Goal: Information Seeking & Learning: Find specific fact

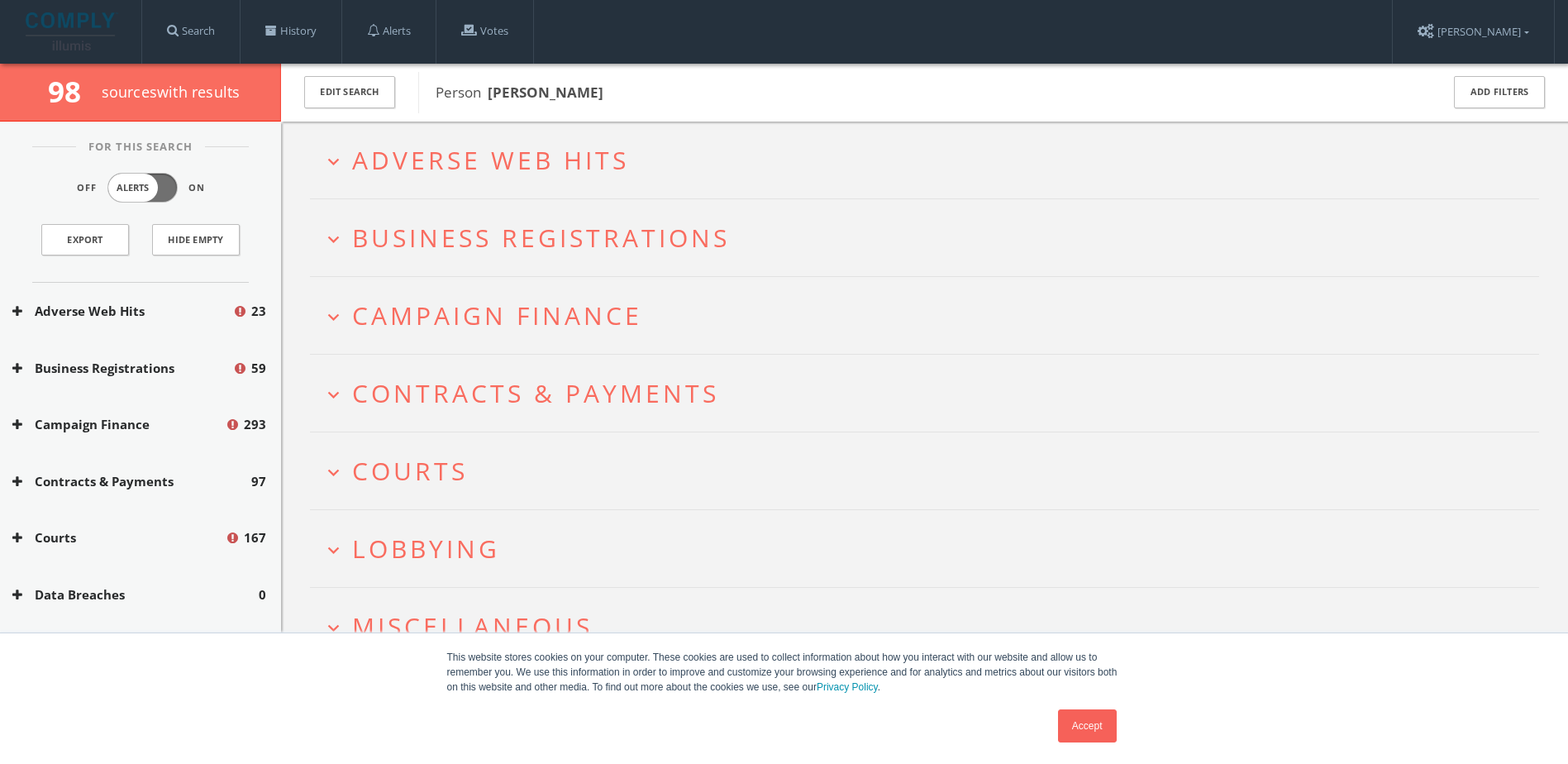
click at [314, 161] on h2 "expand_more Adverse Web Hits" at bounding box center [925, 160] width 1230 height 76
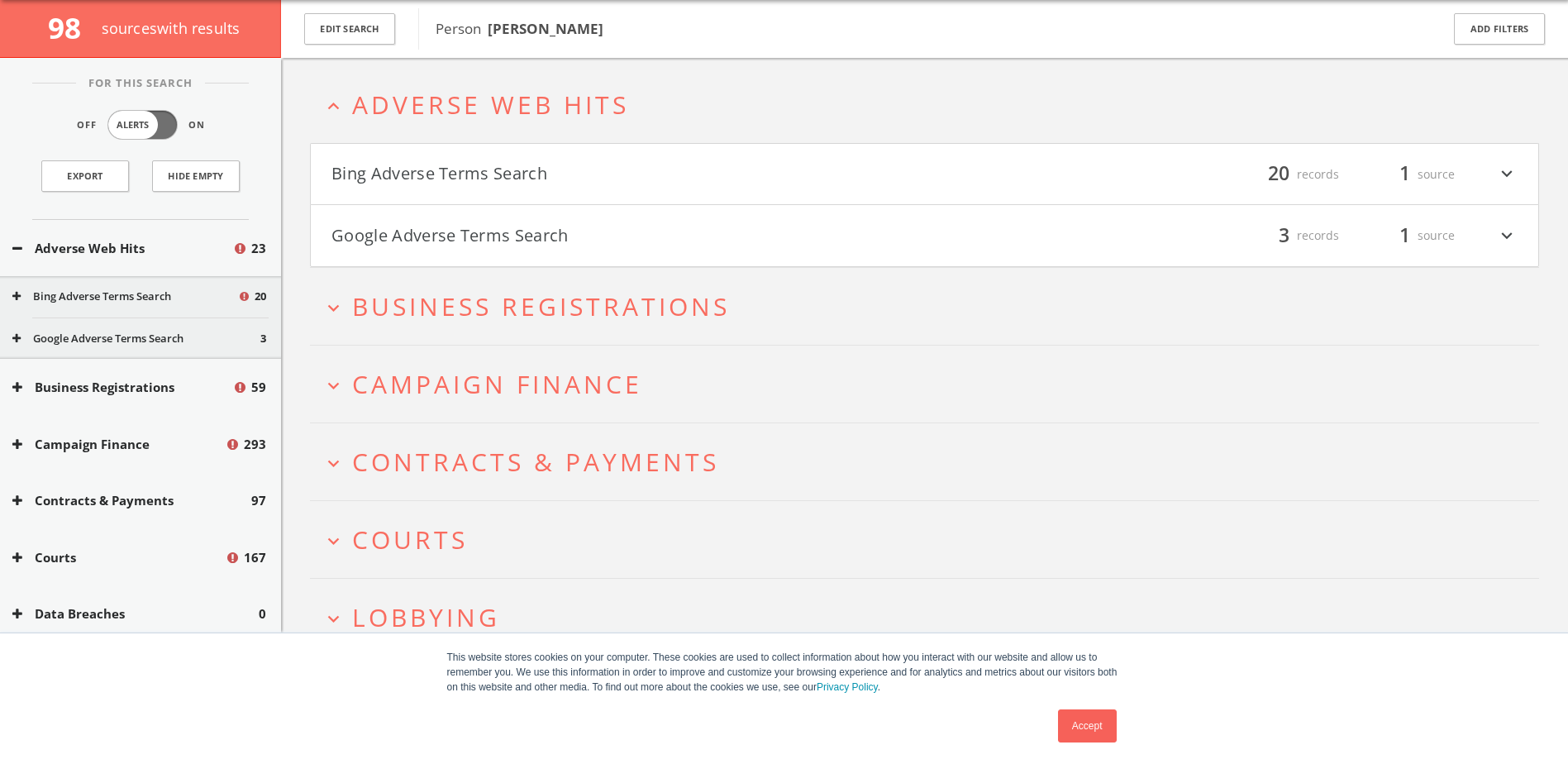
click at [322, 303] on h2 "expand_more Business Registrations" at bounding box center [925, 306] width 1230 height 76
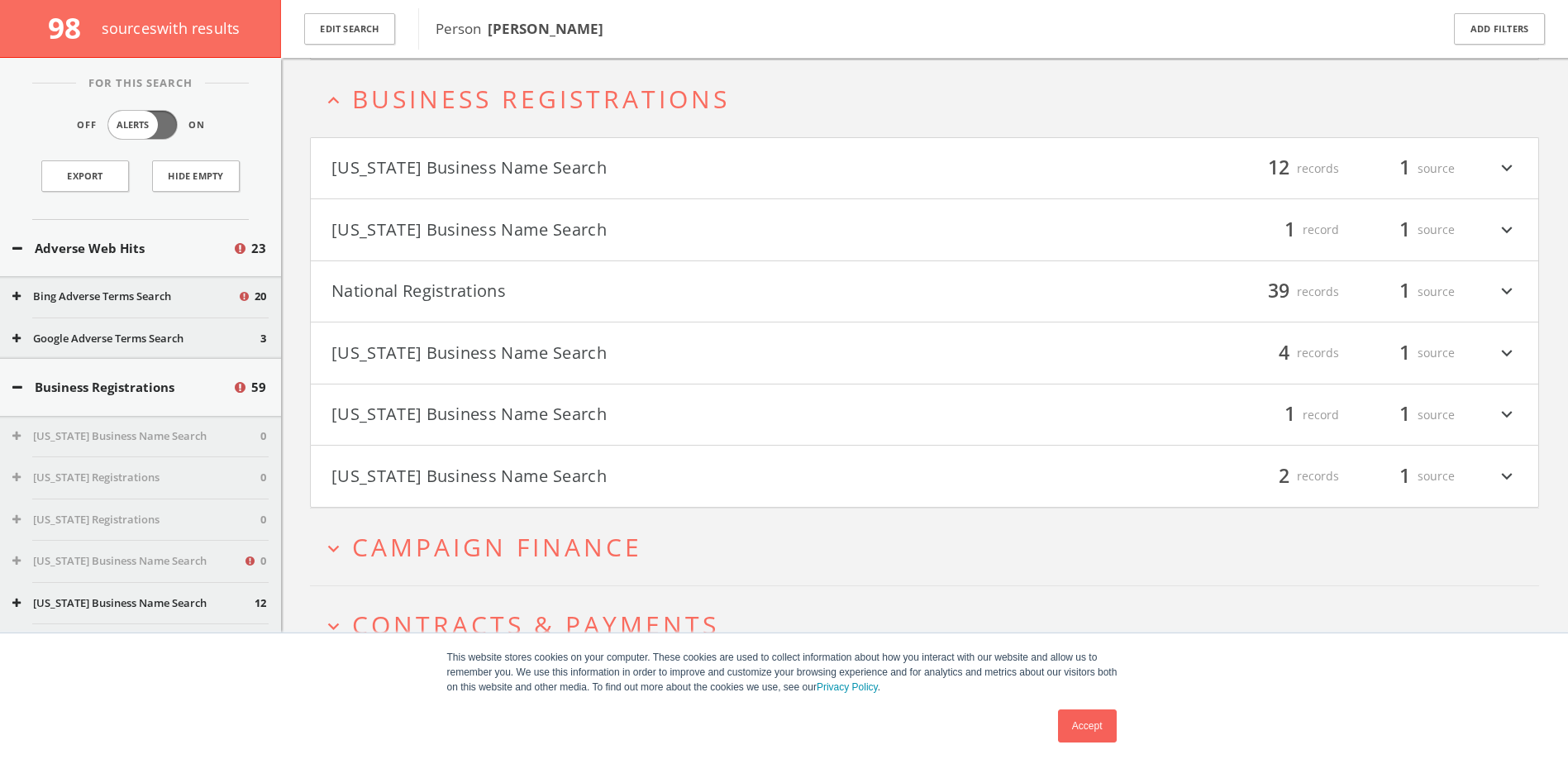
scroll to position [274, 0]
click at [1308, 559] on h2 "expand_more Campaign Finance" at bounding box center [925, 545] width 1230 height 76
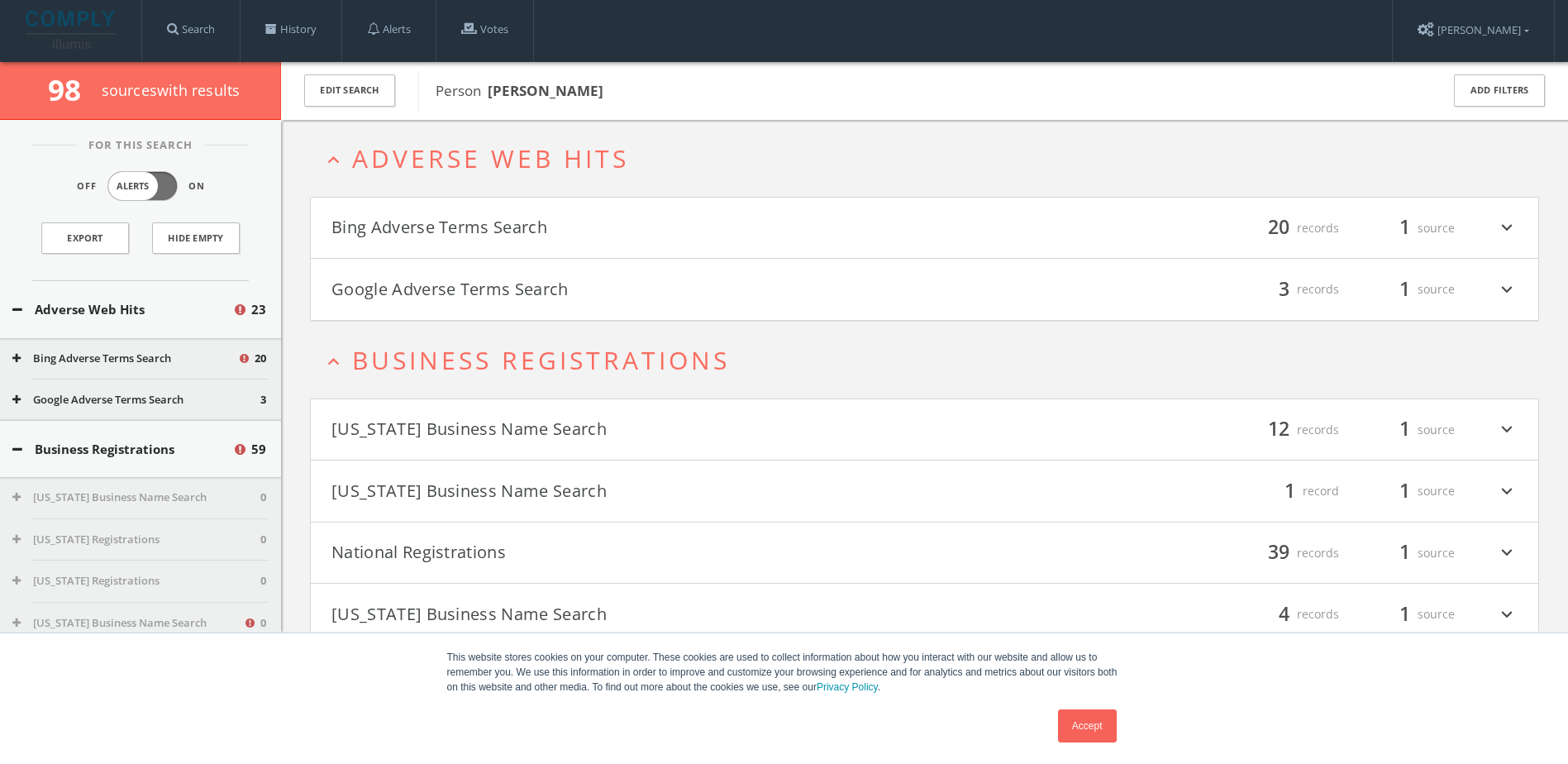
scroll to position [0, 0]
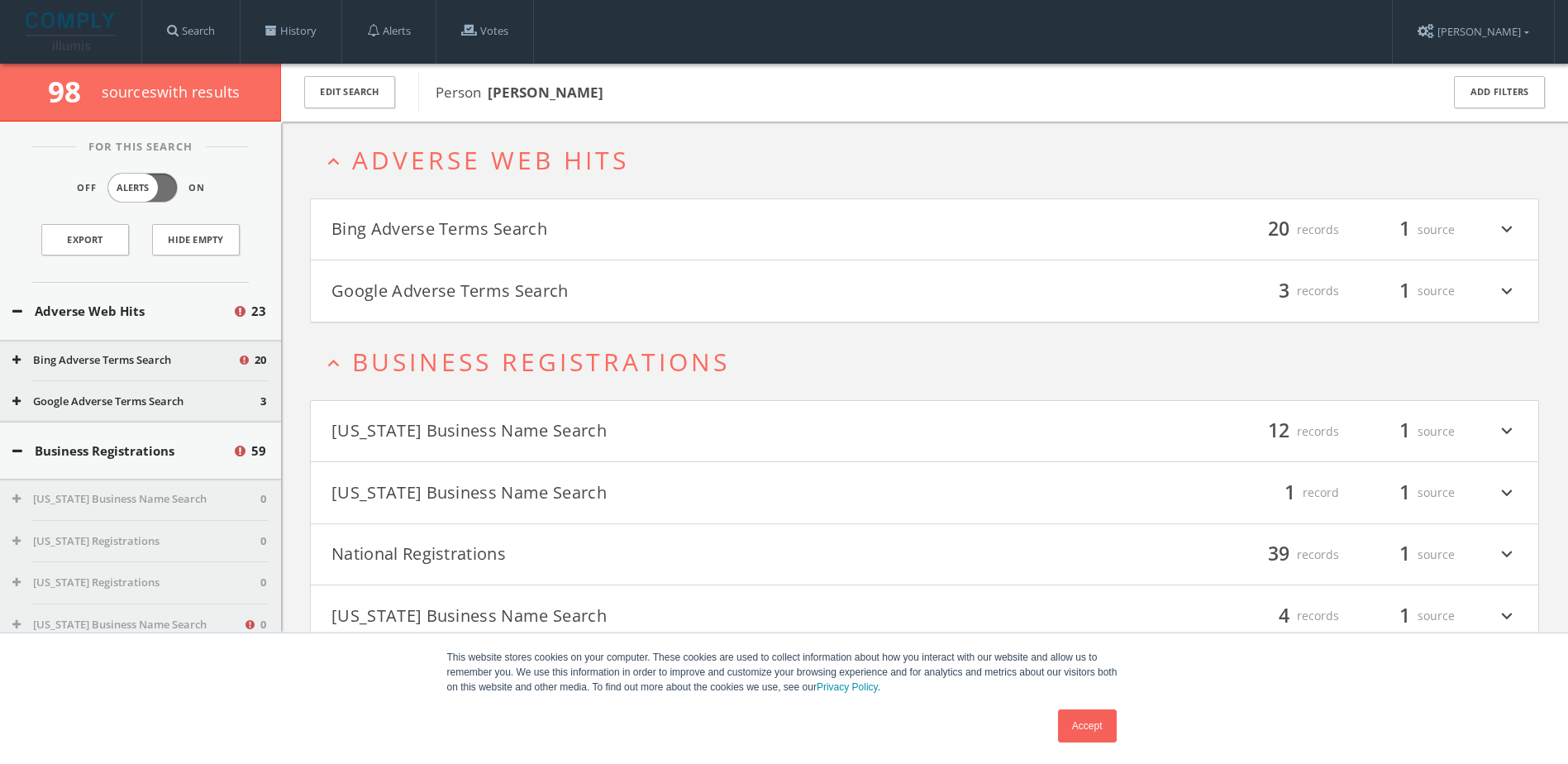
click at [1509, 225] on icon "expand_more" at bounding box center [1507, 230] width 22 height 28
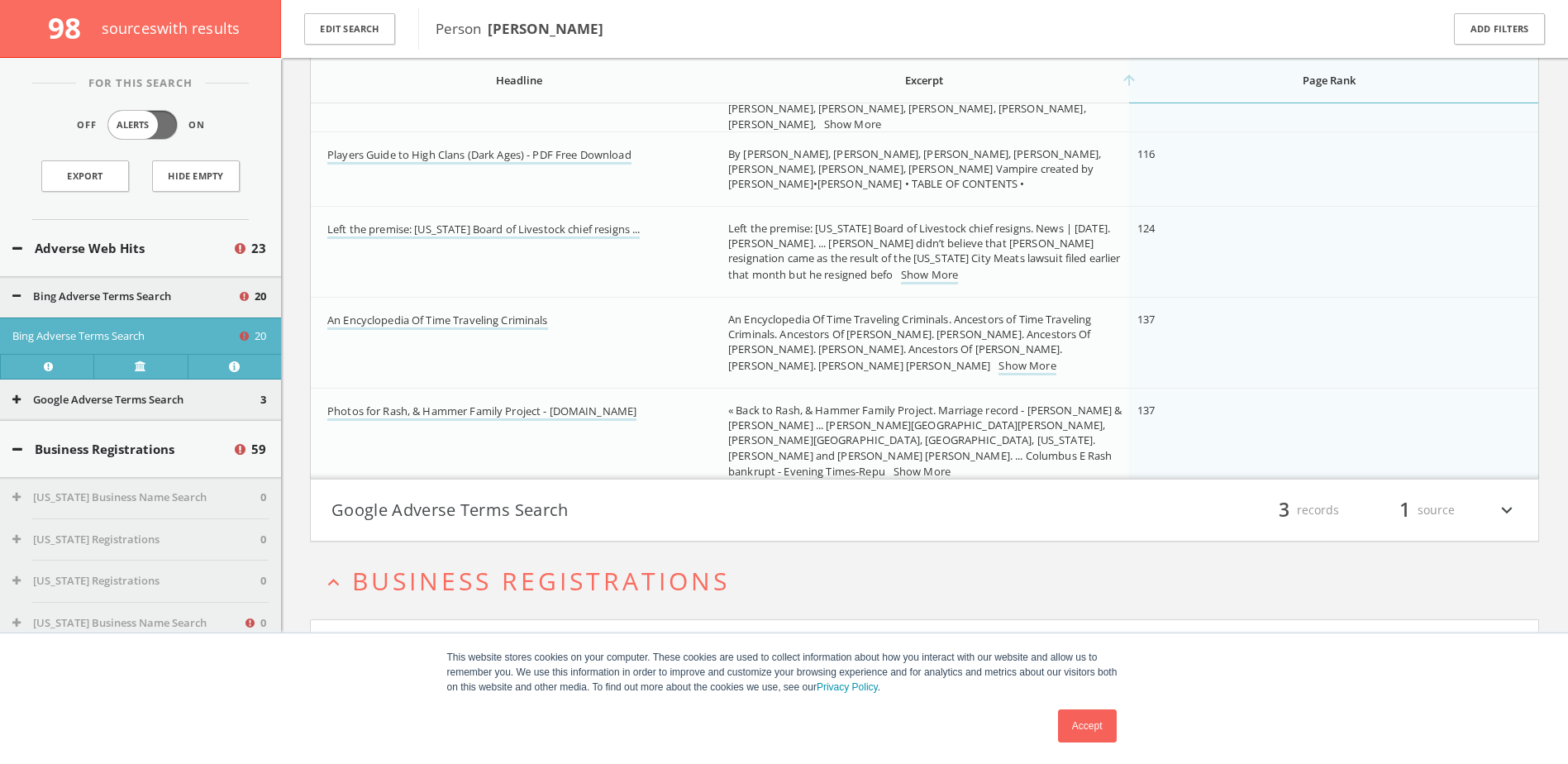
scroll to position [1682, 0]
click at [1505, 509] on icon "expand_more" at bounding box center [1507, 509] width 22 height 28
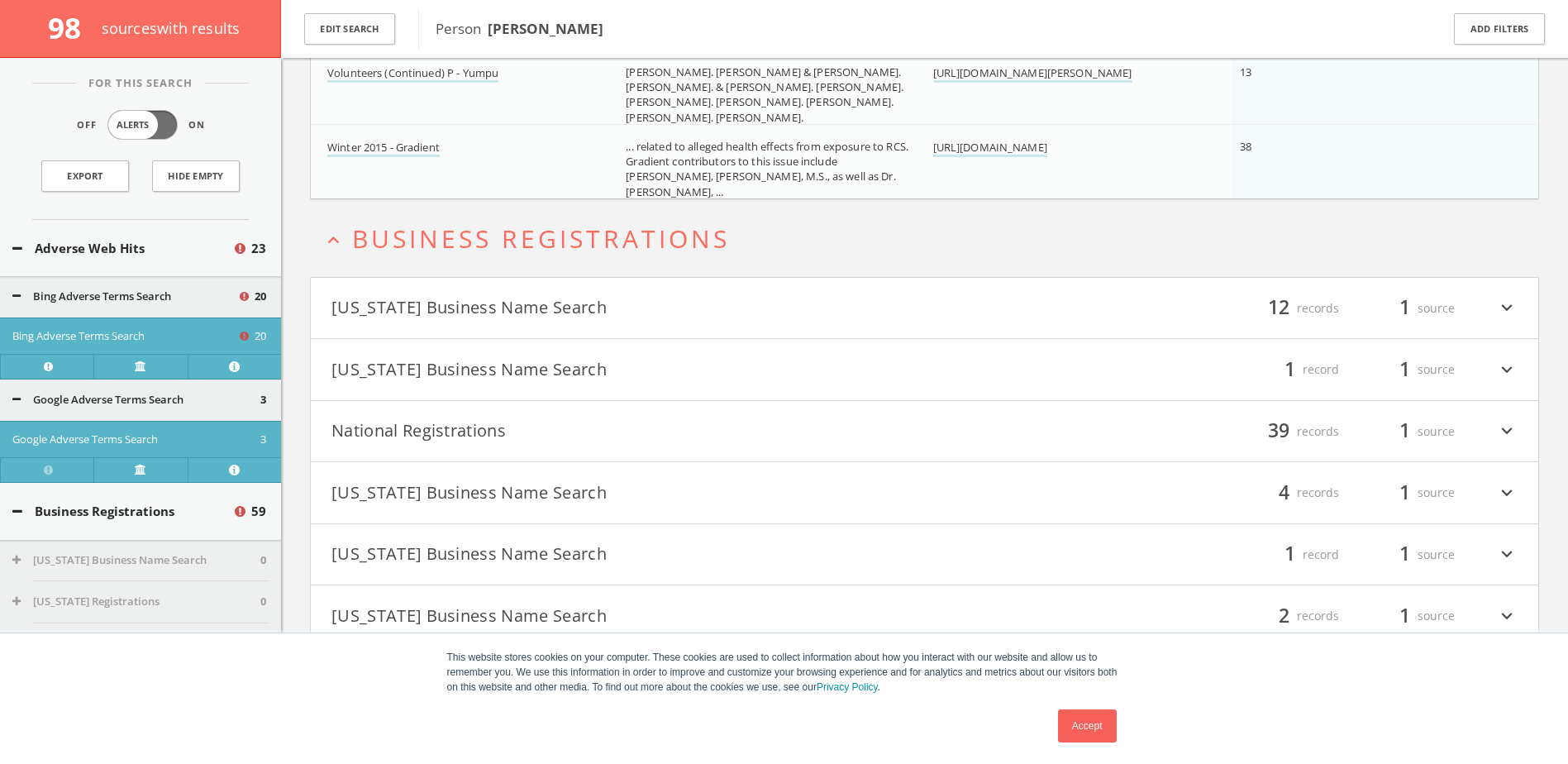
scroll to position [2339, 0]
click at [1506, 553] on icon "expand_more" at bounding box center [1507, 554] width 22 height 28
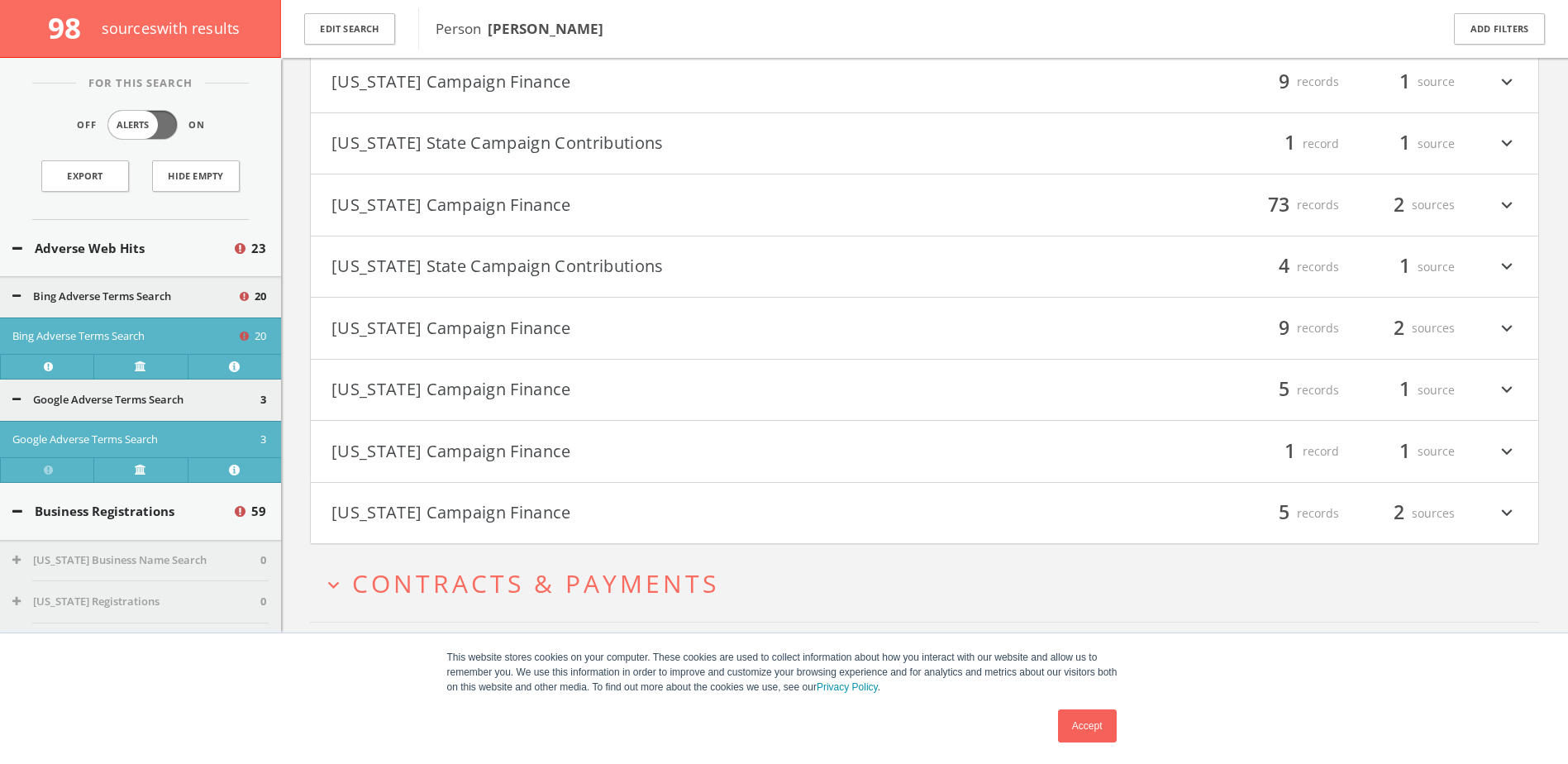
scroll to position [4114, 0]
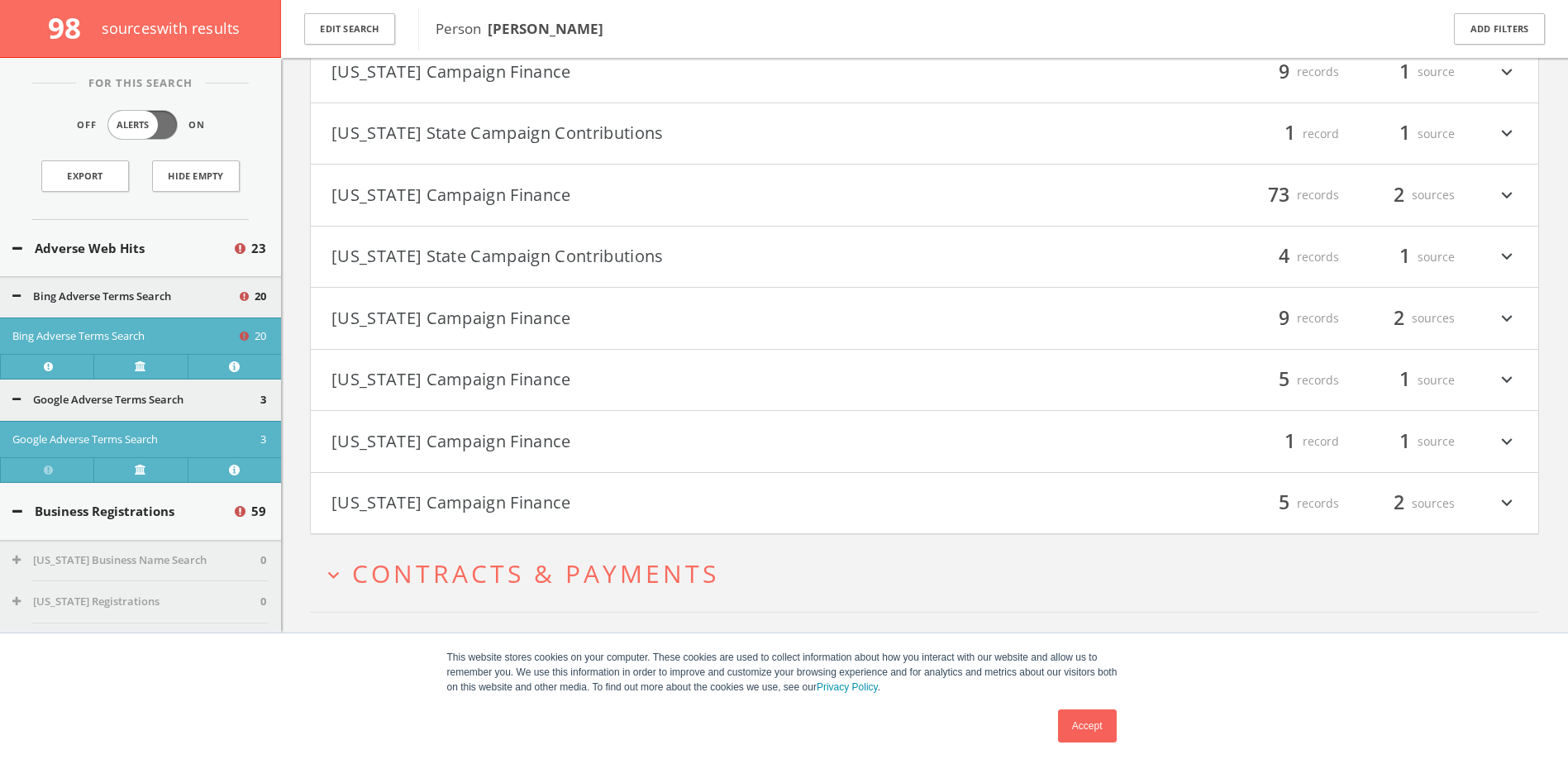
click at [1501, 382] on icon "expand_more" at bounding box center [1507, 381] width 22 height 28
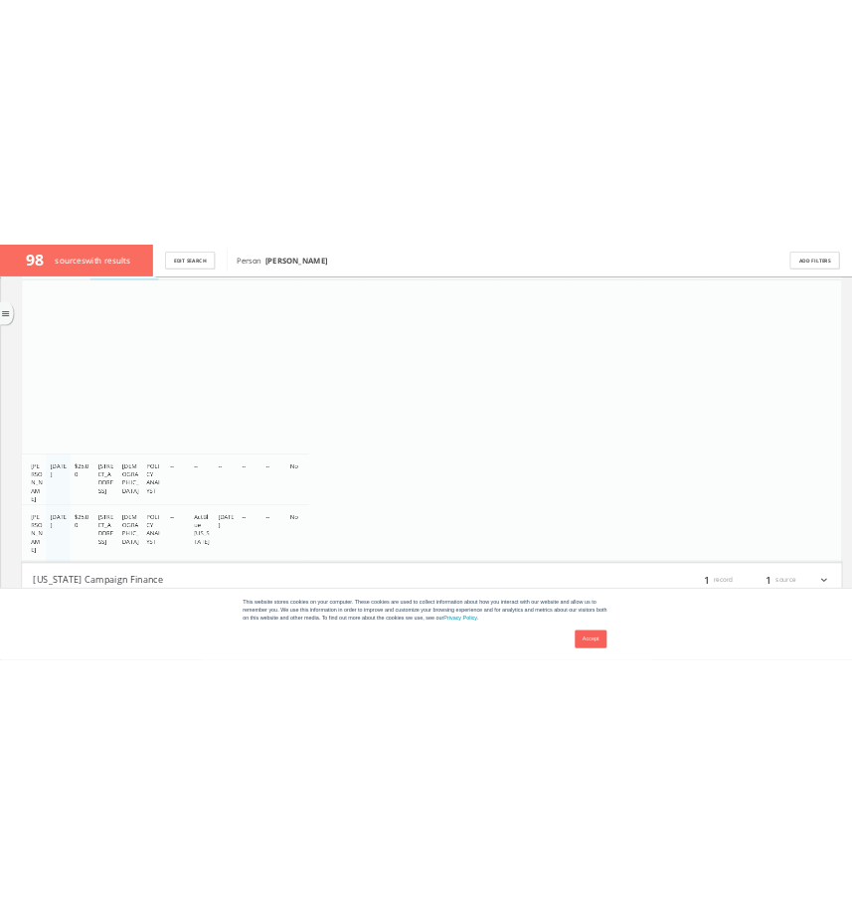
scroll to position [5522, 0]
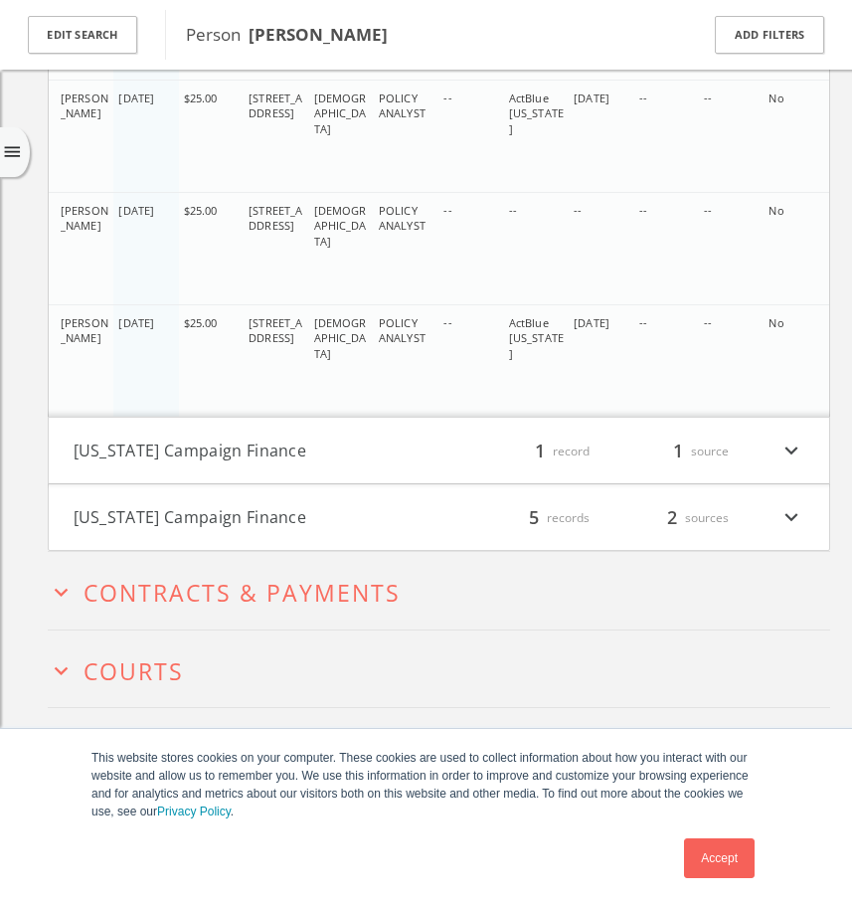
click at [140, 33] on div "Edit Search" at bounding box center [82, 35] width 165 height 70
click at [120, 33] on button "Edit Search" at bounding box center [82, 35] width 109 height 39
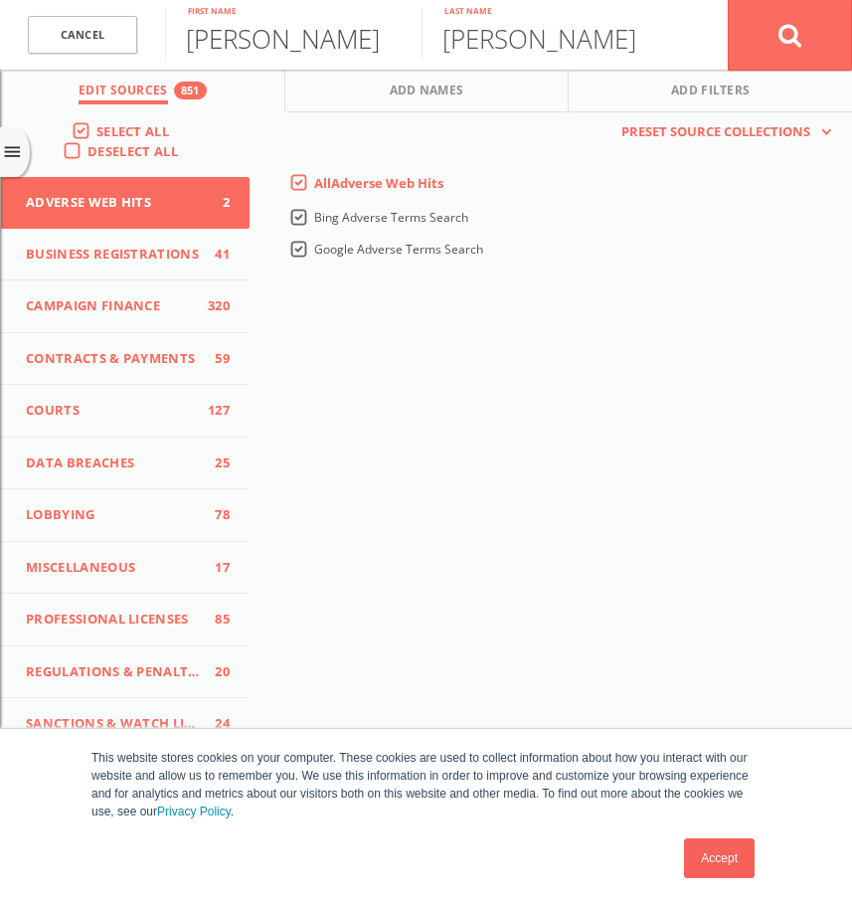
drag, startPoint x: 286, startPoint y: 44, endPoint x: 161, endPoint y: 50, distance: 125.4
click at [161, 50] on form "Cancel [PERSON_NAME] First name [PERSON_NAME] Last name Cancel" at bounding box center [426, 35] width 852 height 70
type input "[PERSON_NAME]"
drag, startPoint x: 512, startPoint y: 56, endPoint x: 441, endPoint y: 54, distance: 71.6
click at [441, 54] on input "[PERSON_NAME]" at bounding box center [550, 34] width 257 height 52
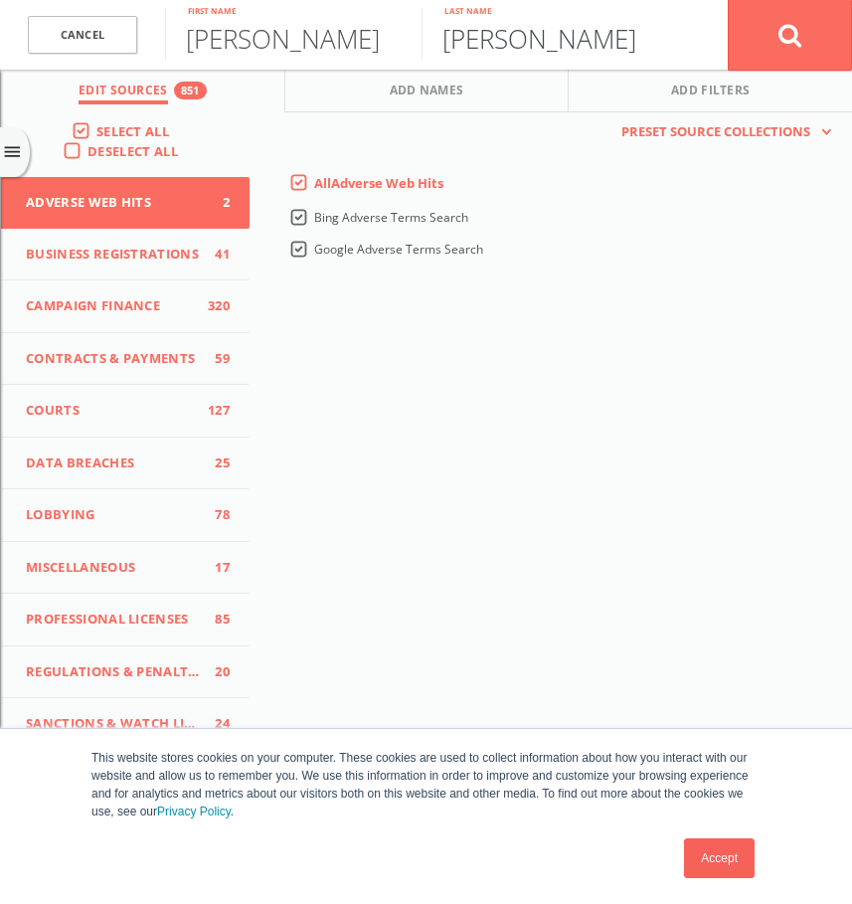
type input "[PERSON_NAME]"
click at [728, 0] on button at bounding box center [790, 35] width 124 height 72
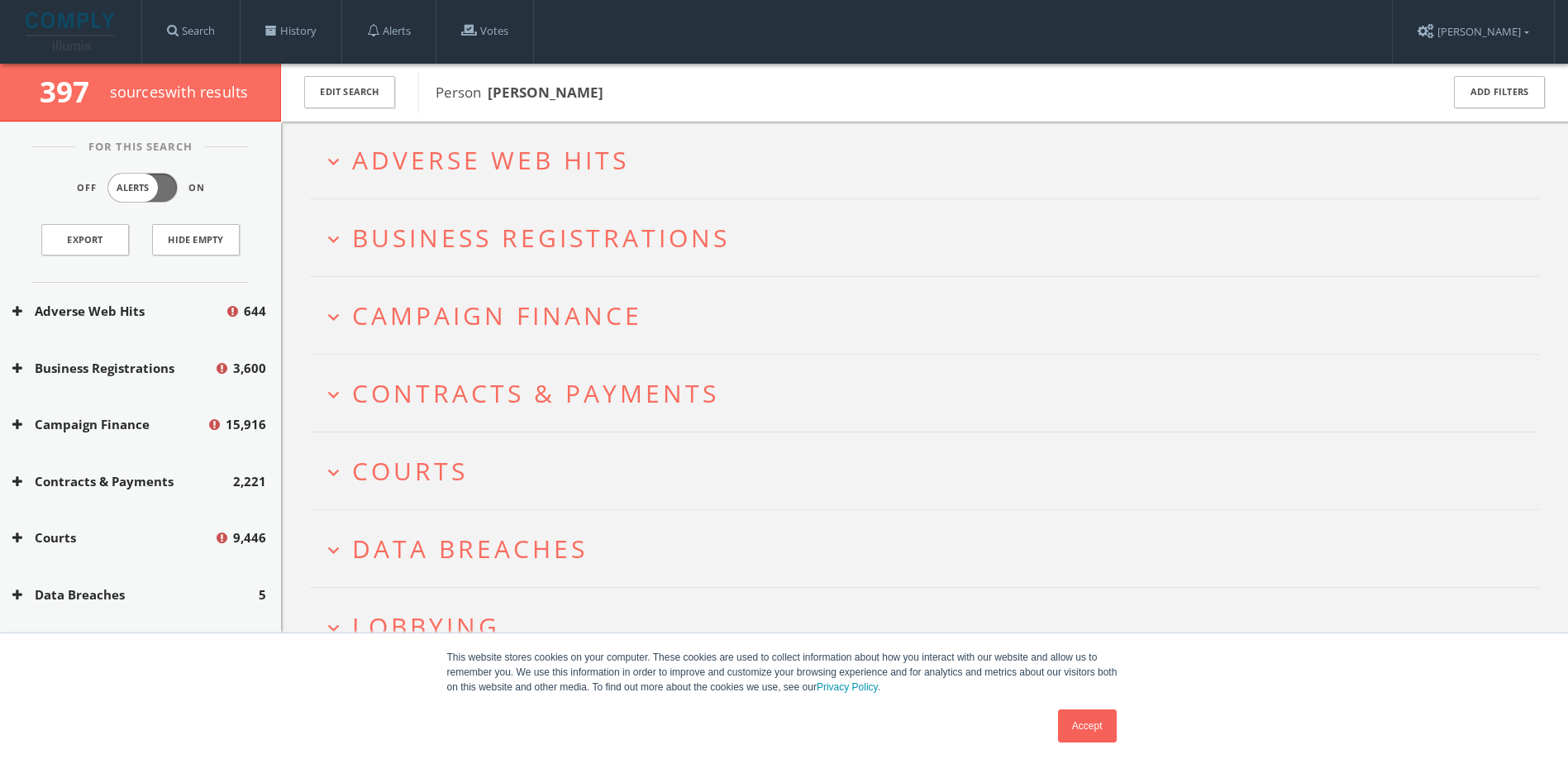
click at [331, 155] on icon "expand_more" at bounding box center [333, 161] width 22 height 22
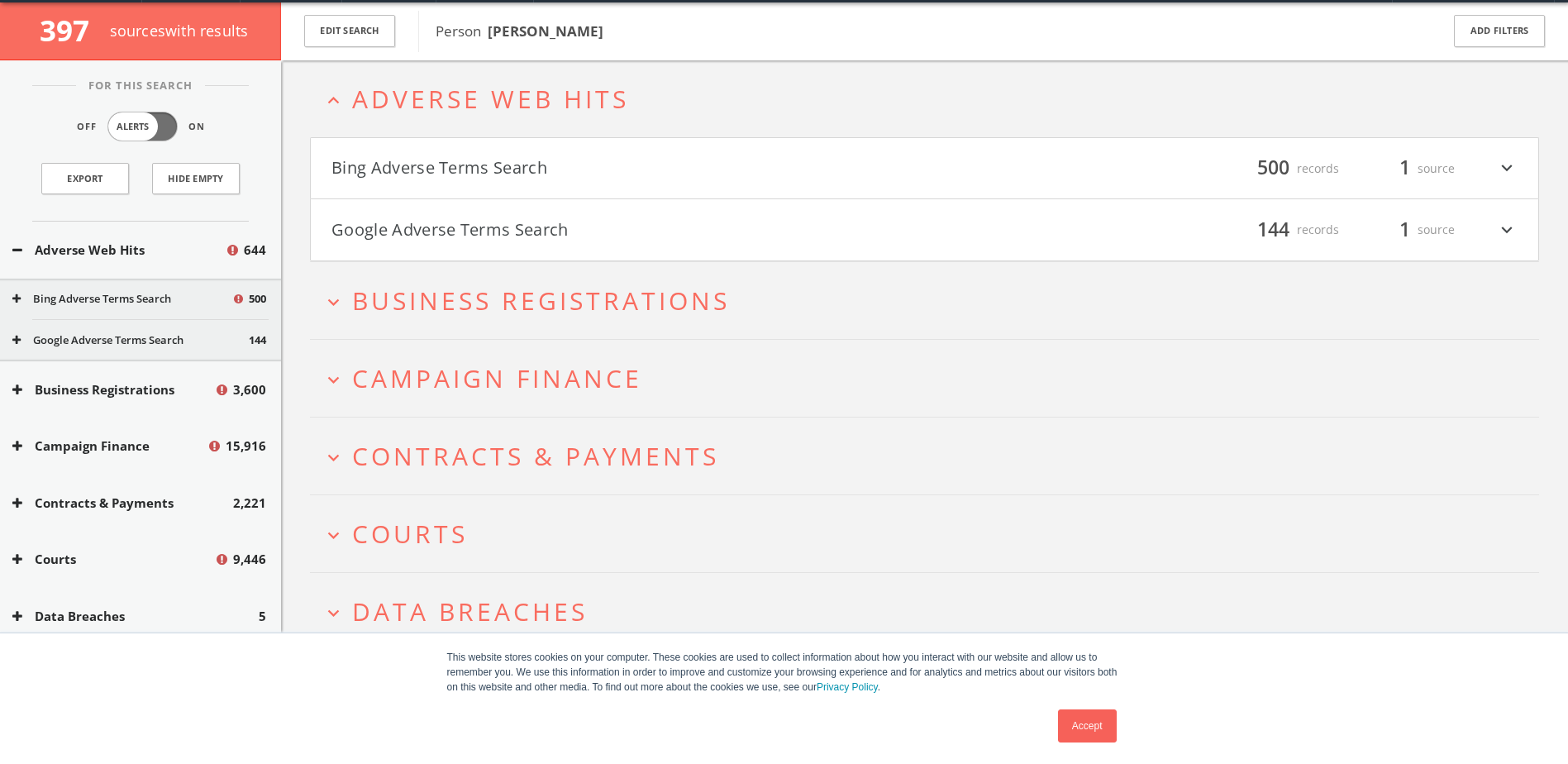
scroll to position [64, 0]
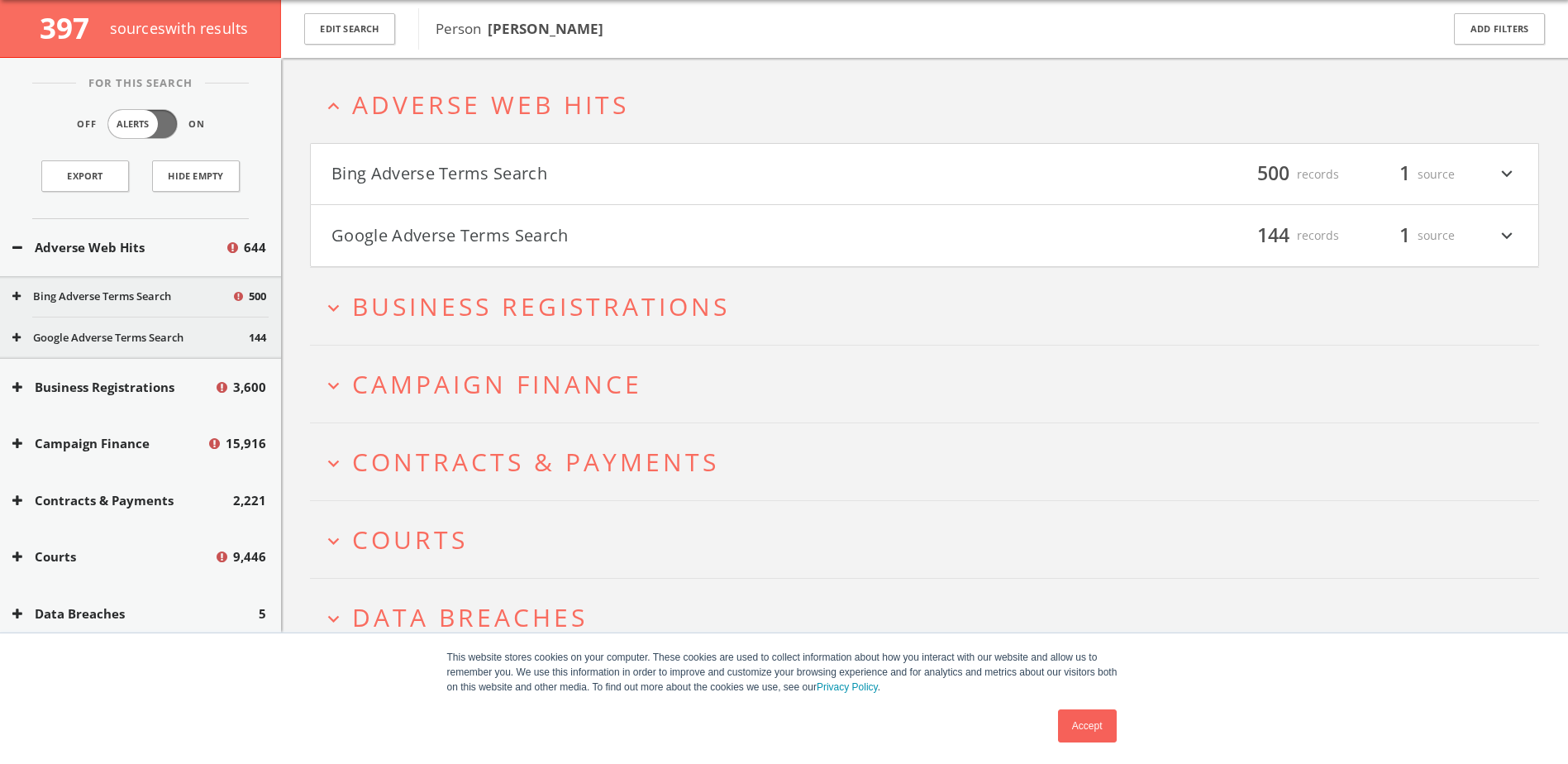
click at [1487, 176] on div "filter_list 500 records 1 source expand_more" at bounding box center [1222, 175] width 594 height 28
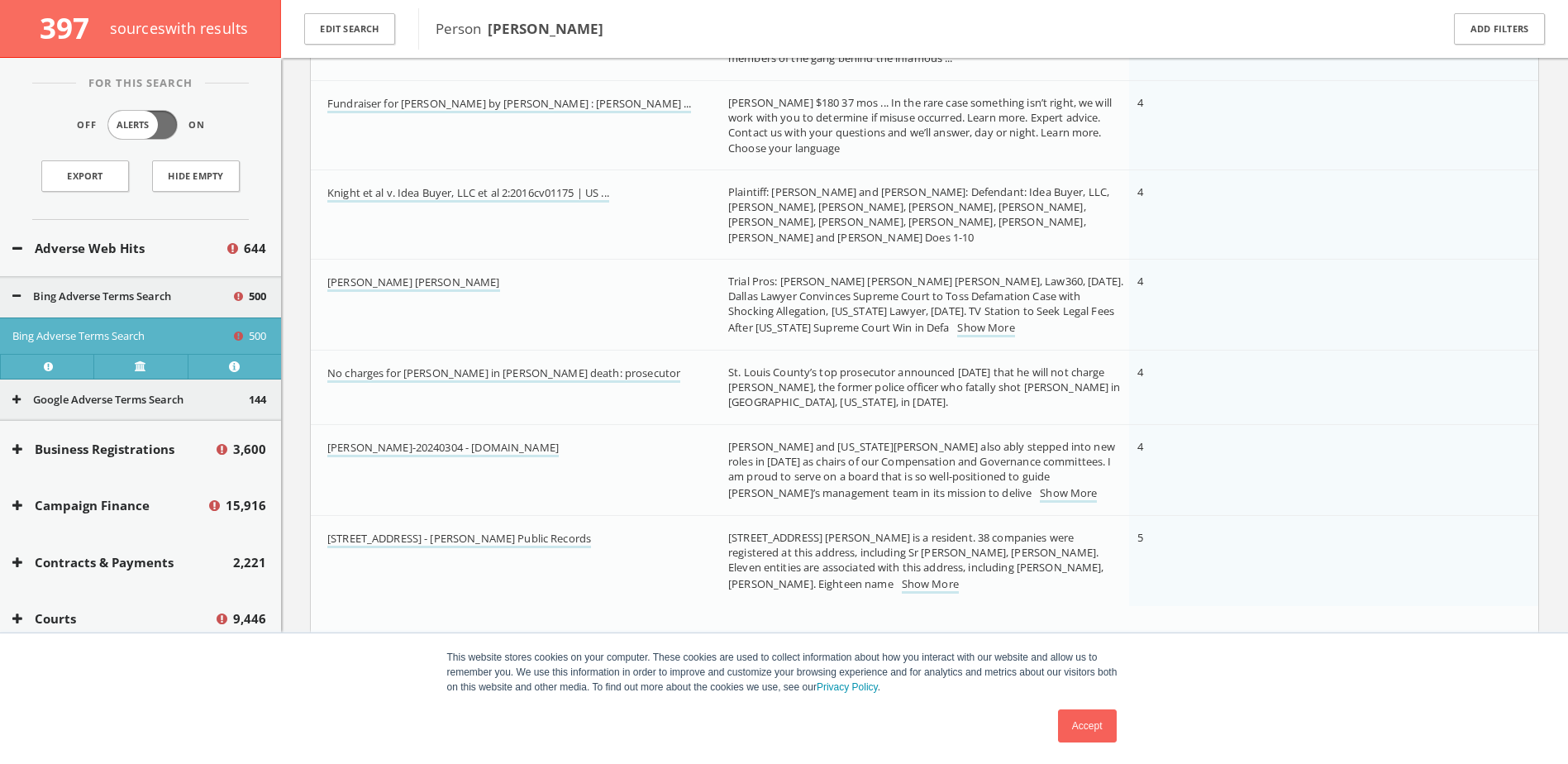
scroll to position [0, 0]
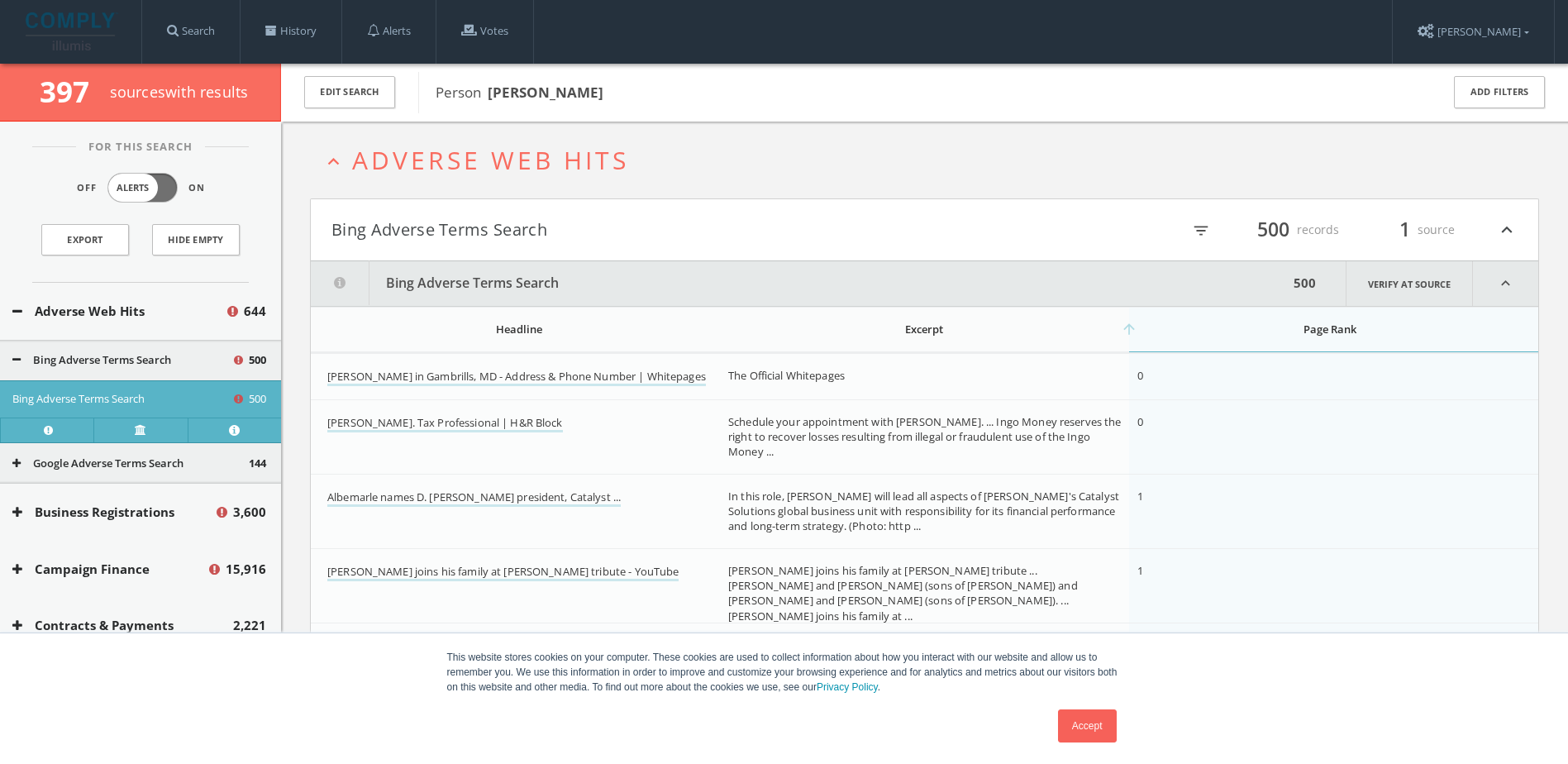
click at [1508, 236] on icon "expand_less" at bounding box center [1507, 230] width 22 height 28
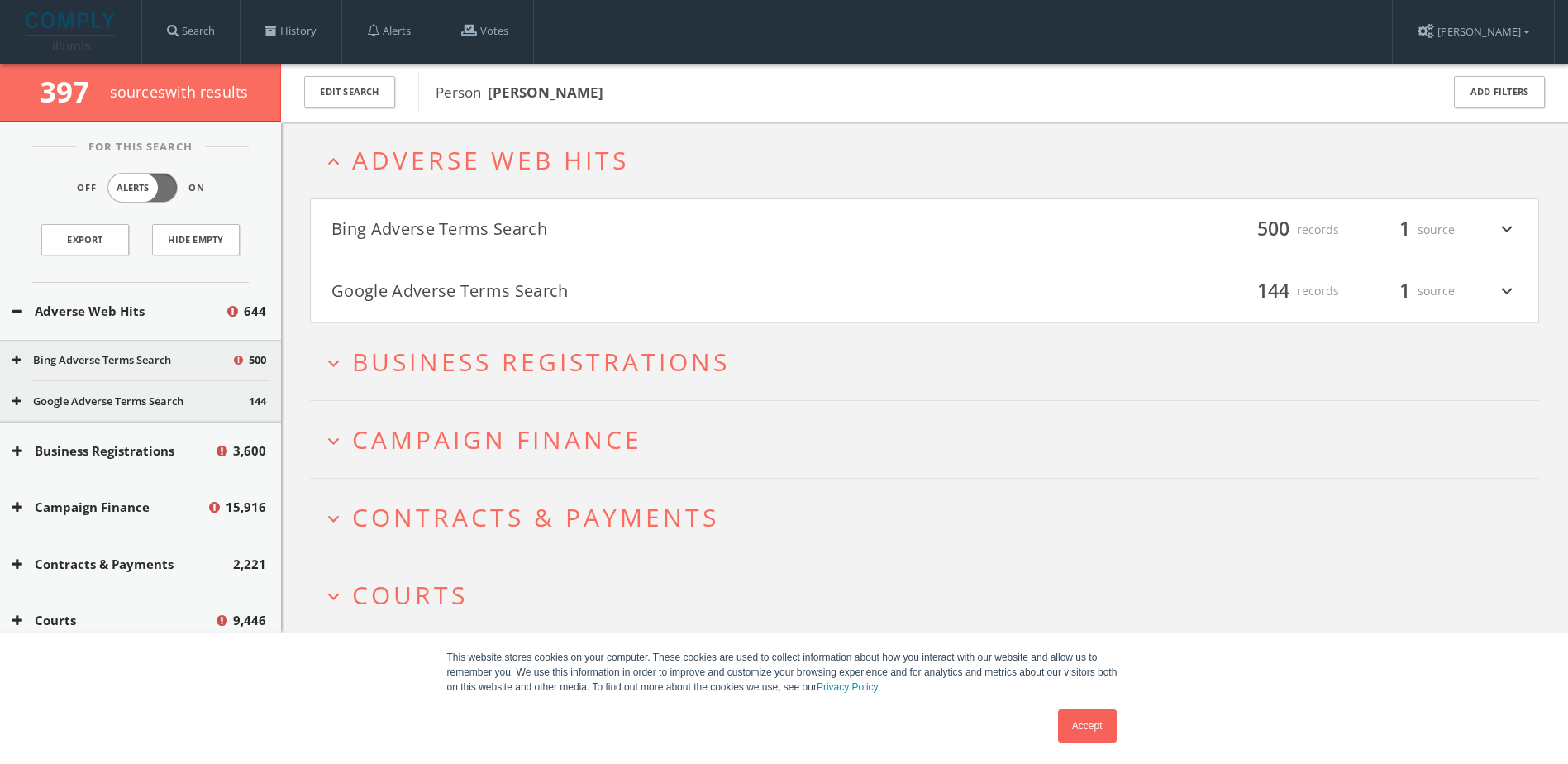
click at [1511, 288] on icon "expand_more" at bounding box center [1507, 291] width 22 height 28
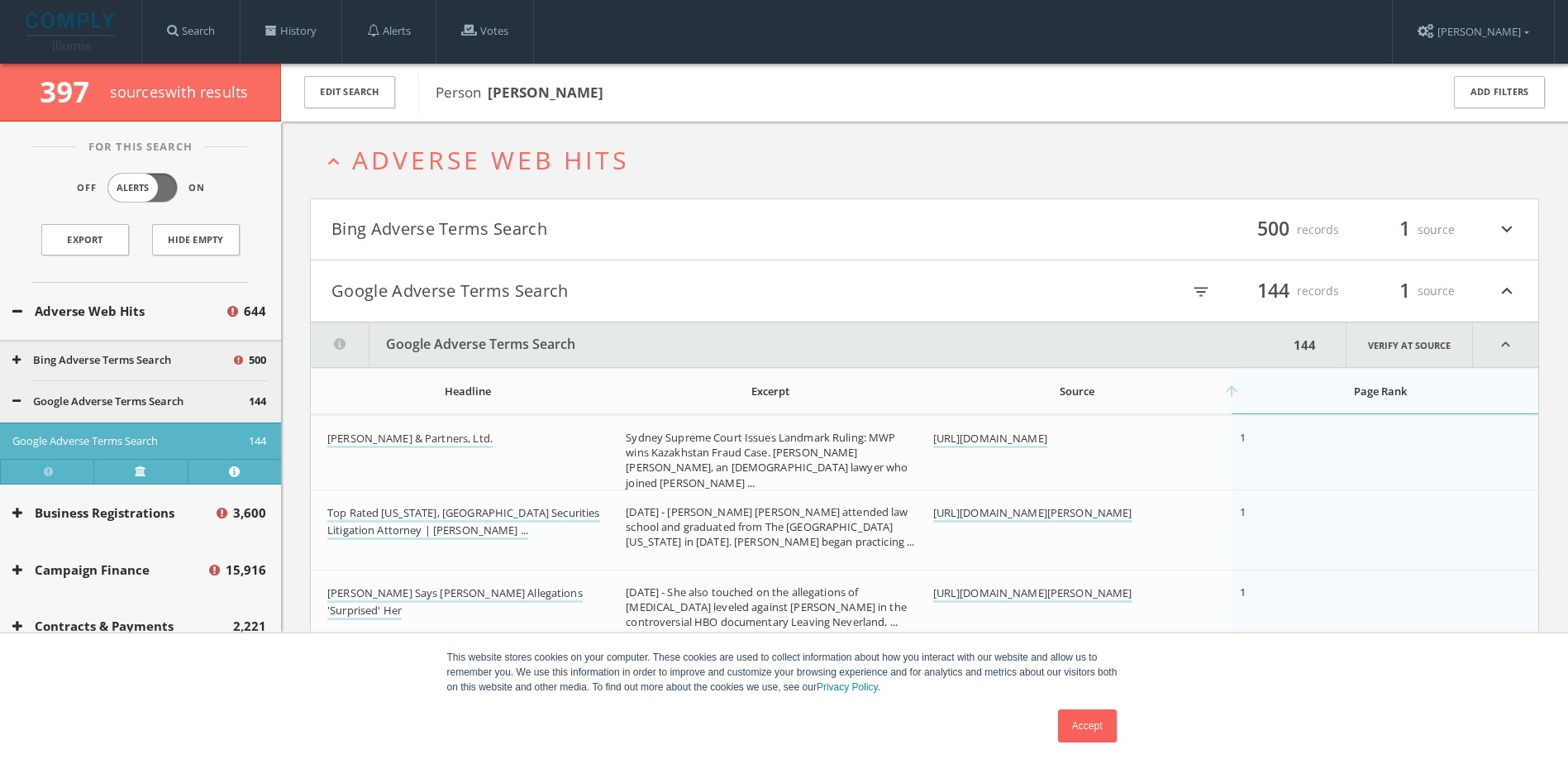
click at [1505, 291] on icon "expand_less" at bounding box center [1507, 291] width 22 height 28
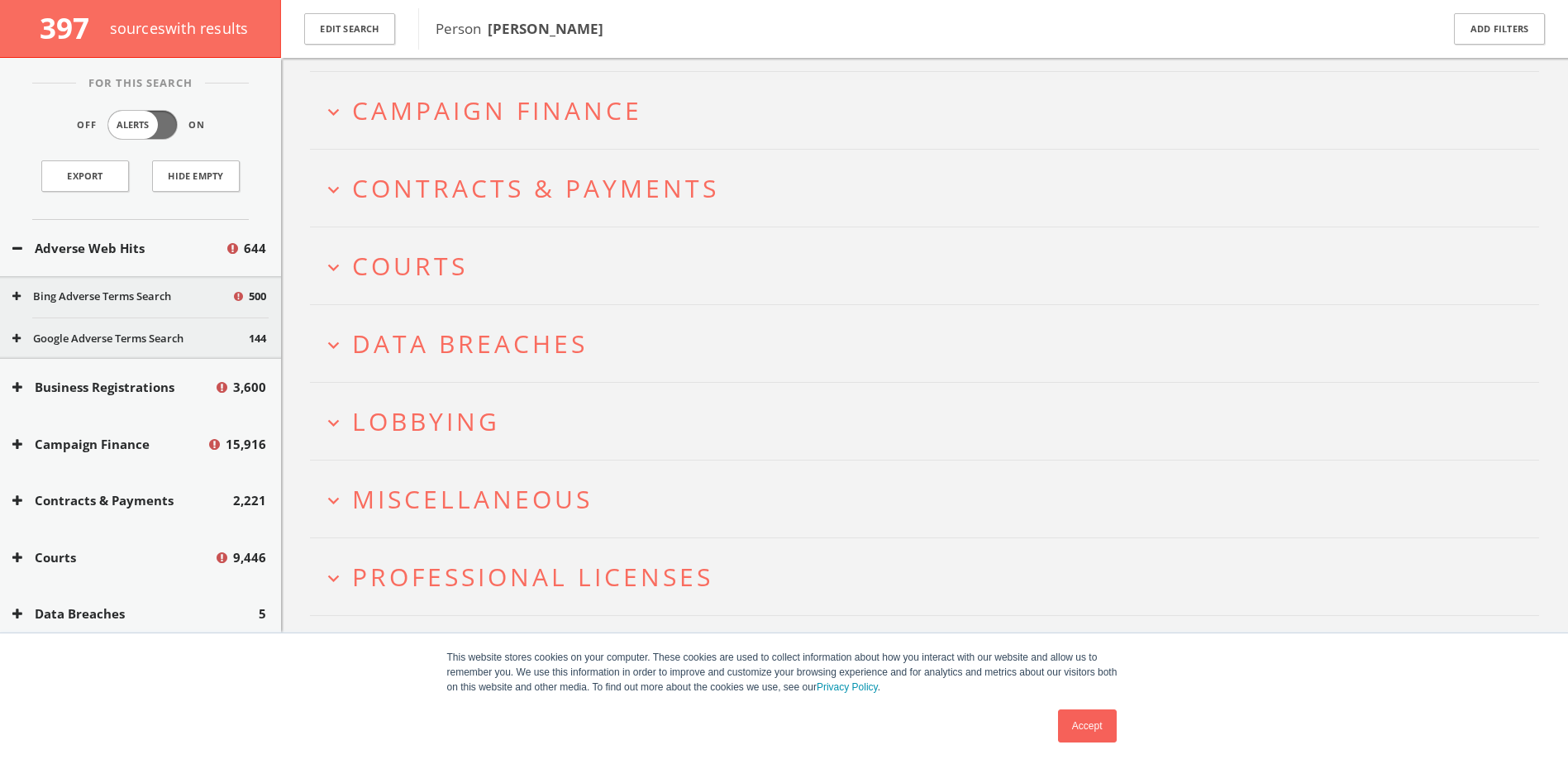
scroll to position [402, 0]
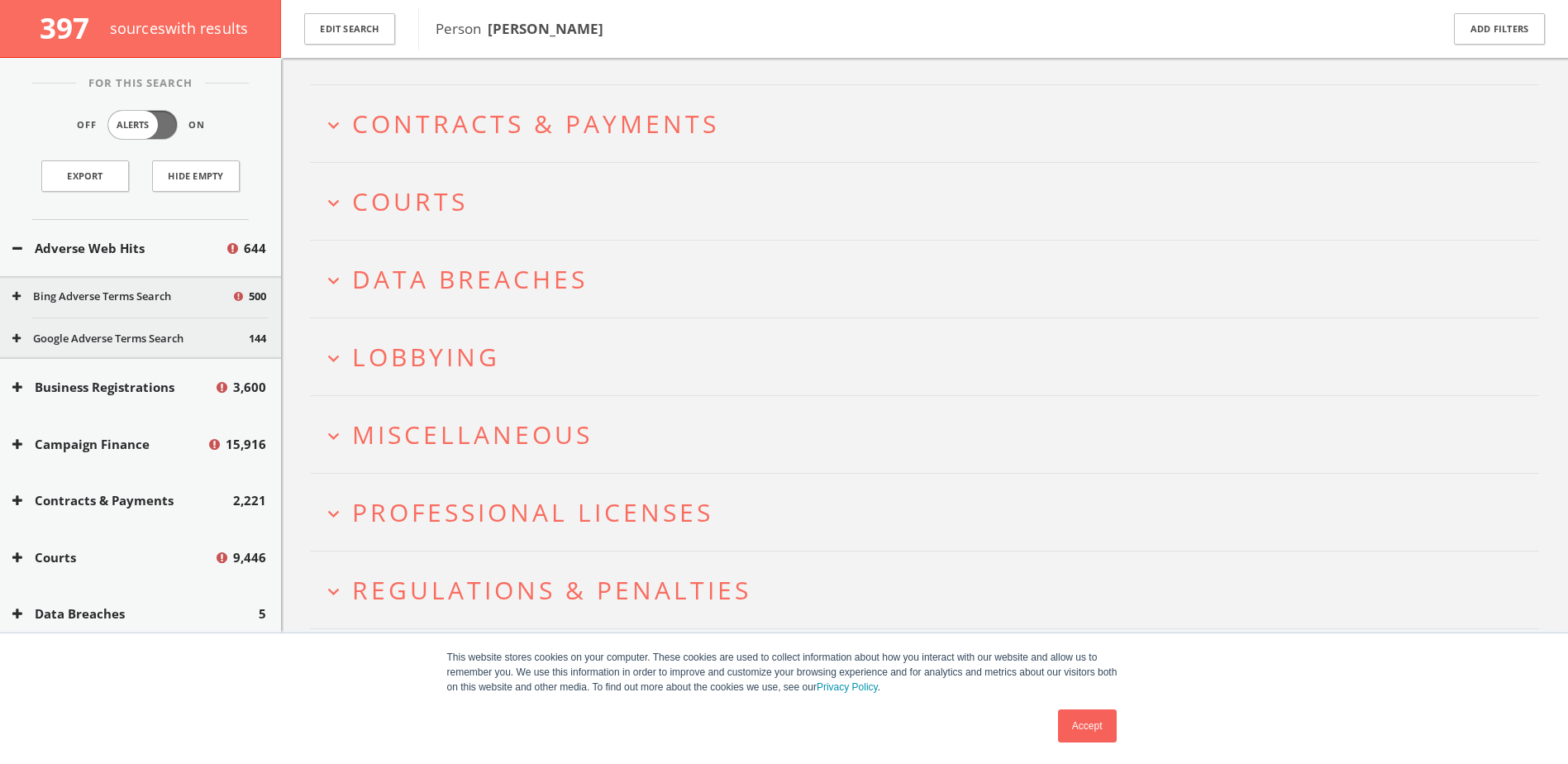
click at [327, 588] on icon "expand_more" at bounding box center [333, 591] width 22 height 22
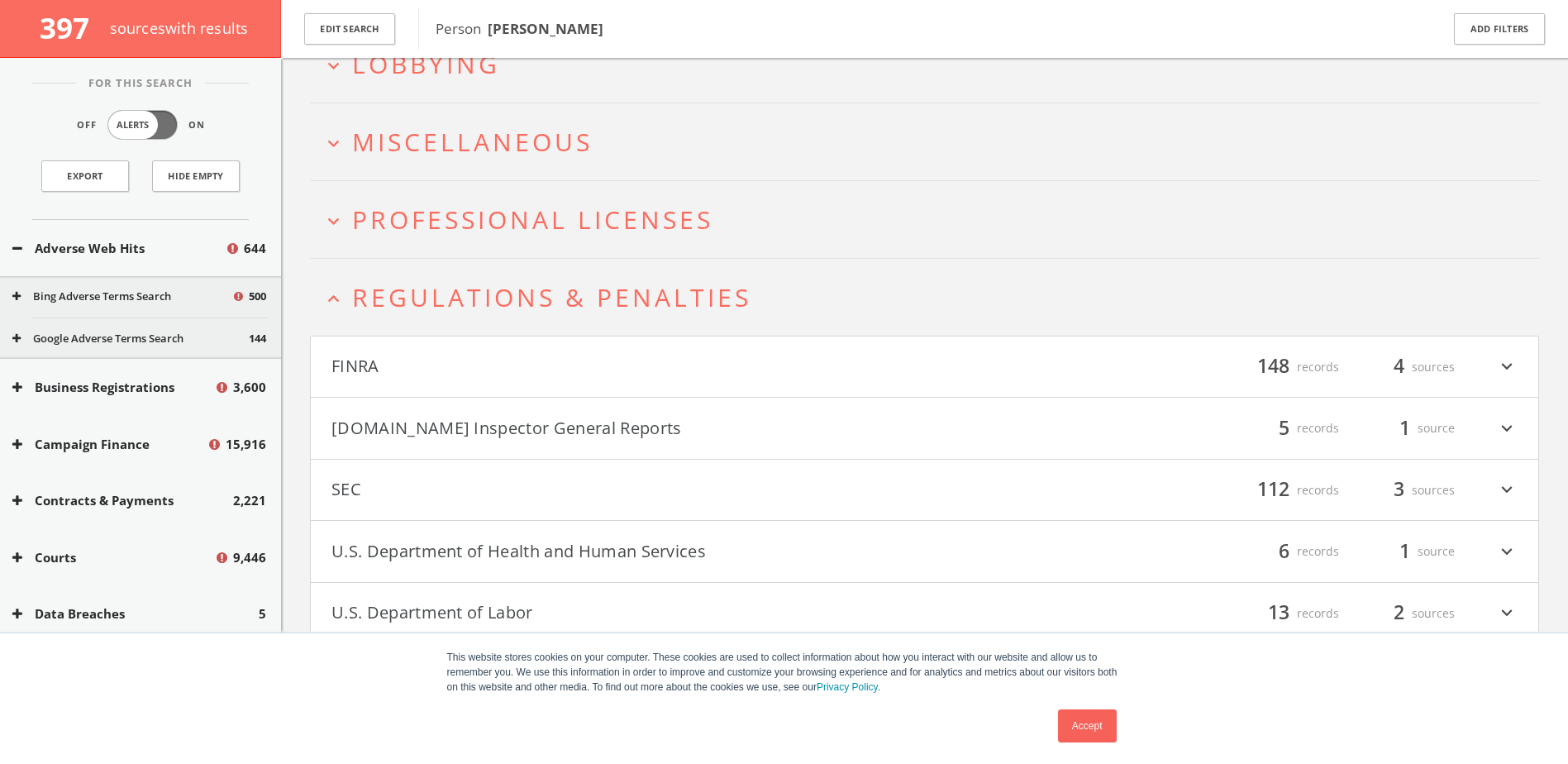
scroll to position [772, 0]
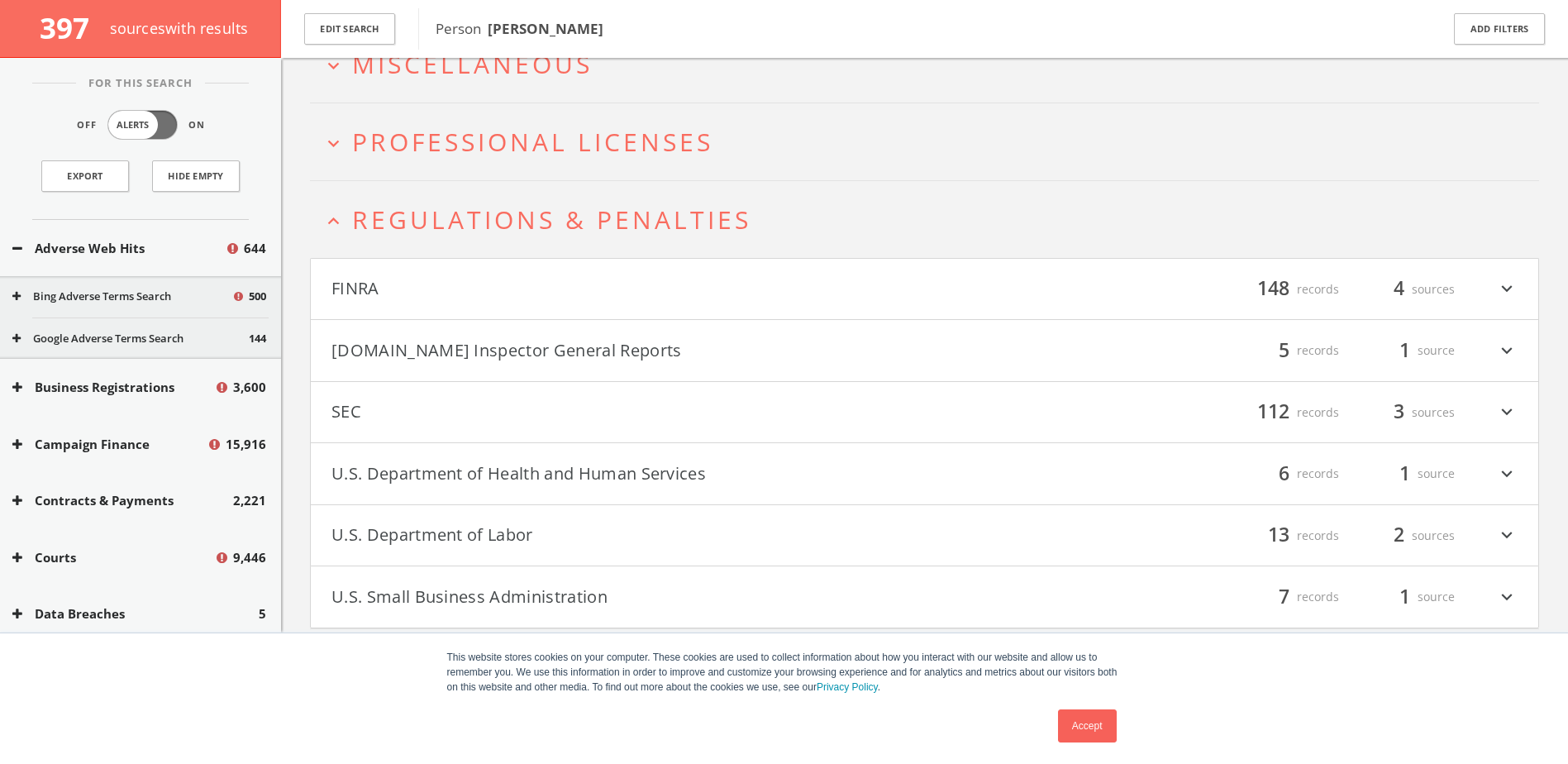
click at [1516, 536] on icon "expand_more" at bounding box center [1507, 535] width 22 height 28
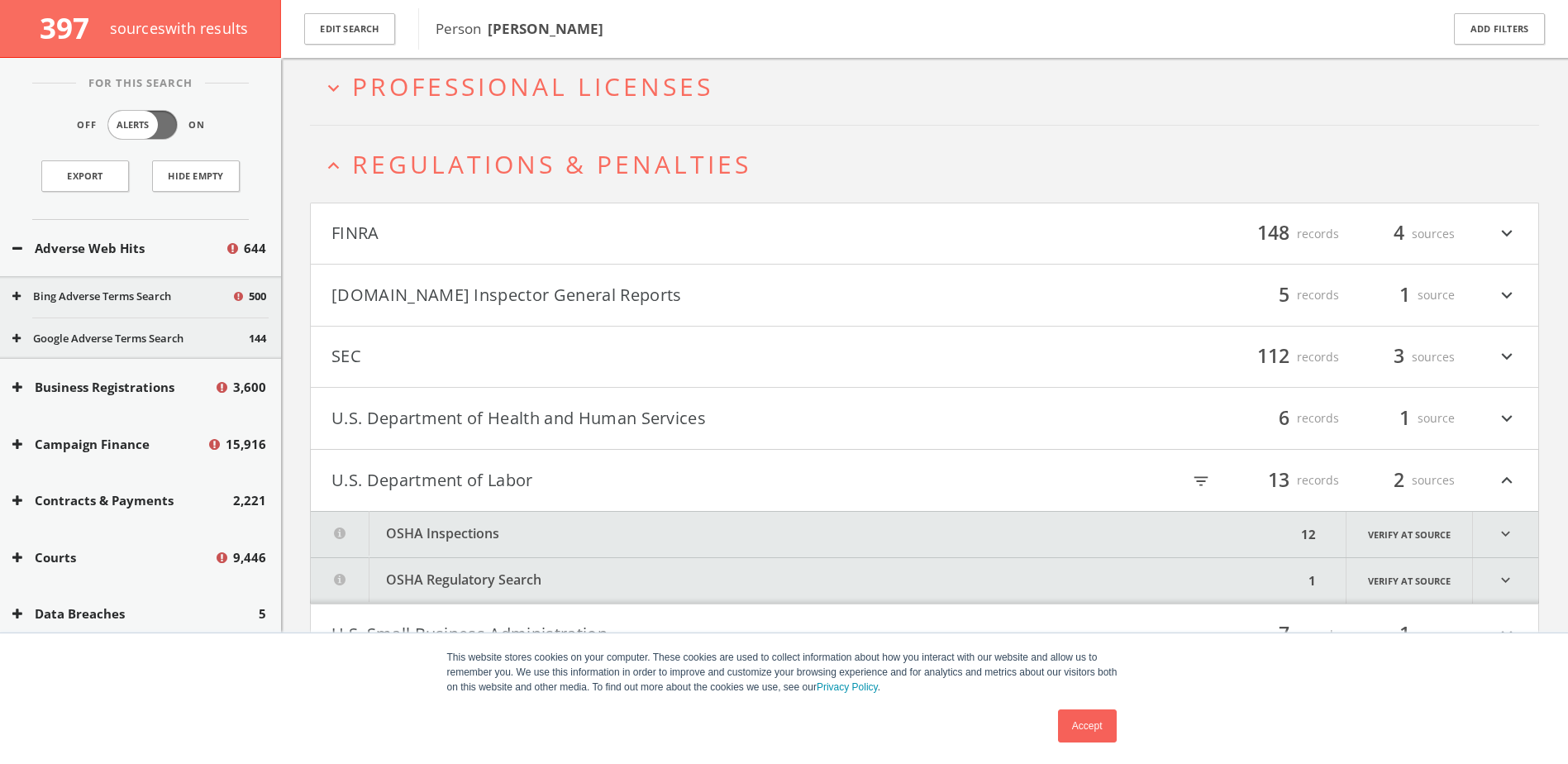
scroll to position [865, 0]
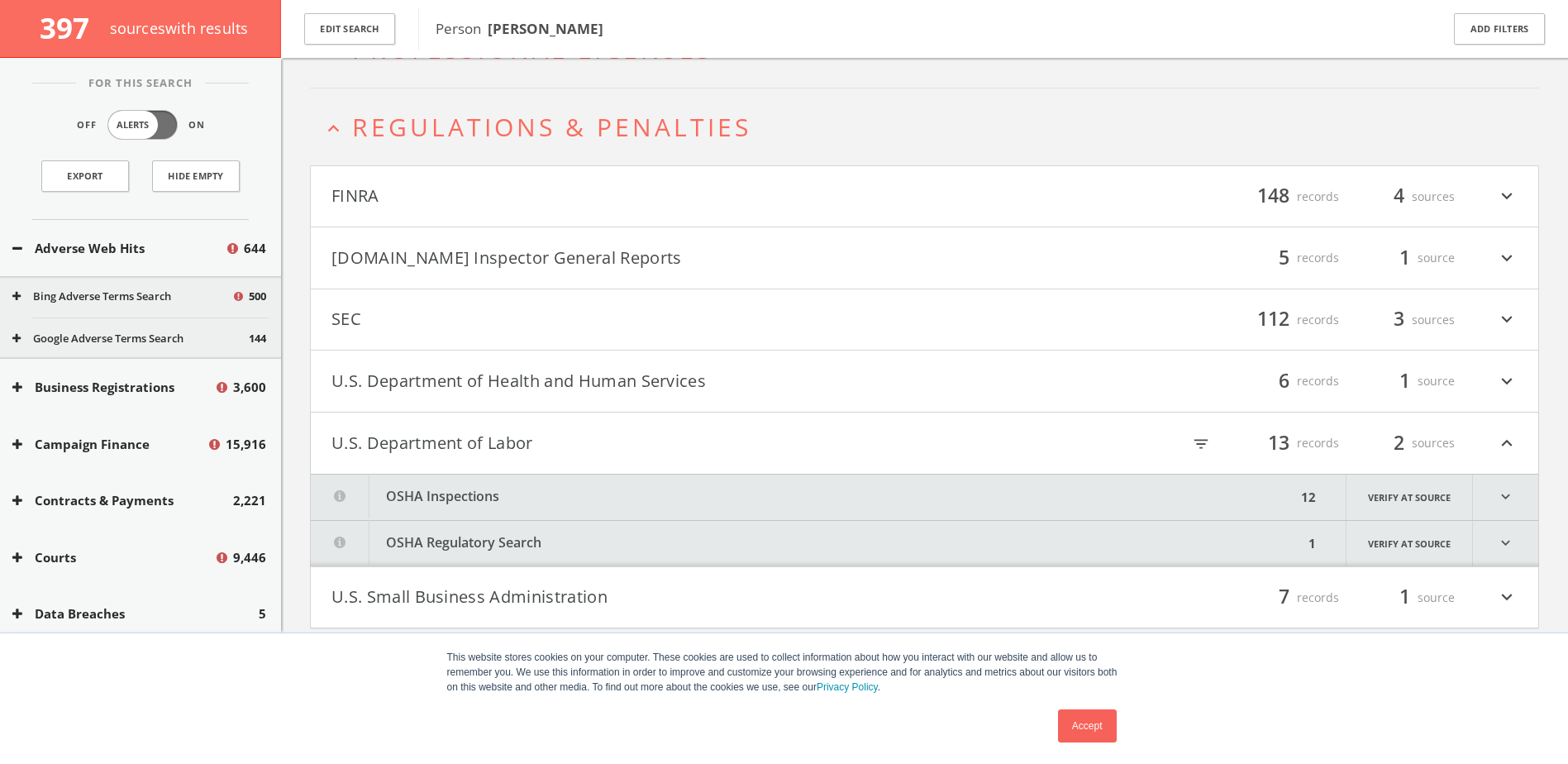
click at [1508, 476] on icon "expand_more" at bounding box center [1506, 497] width 66 height 46
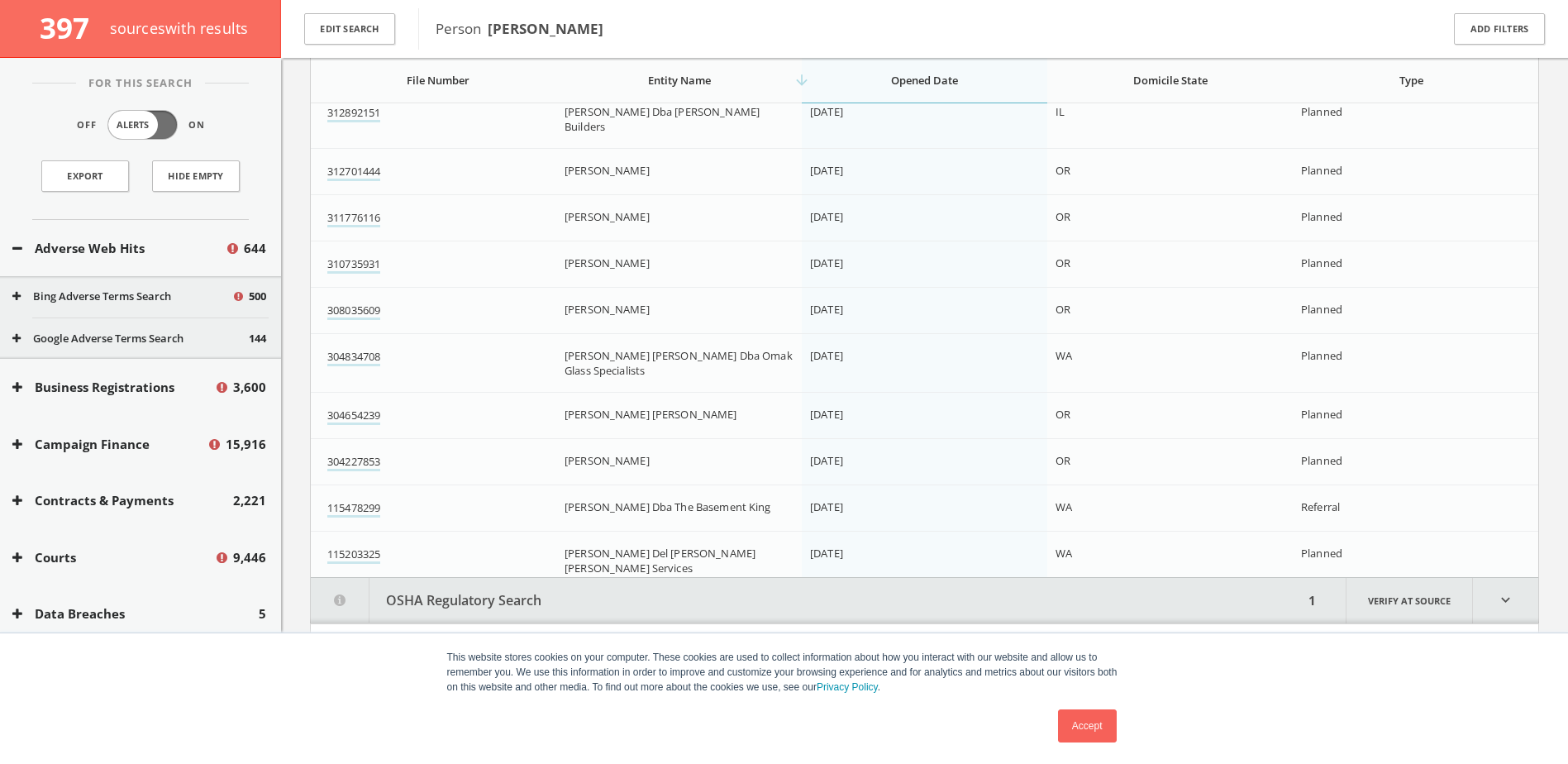
scroll to position [1505, 0]
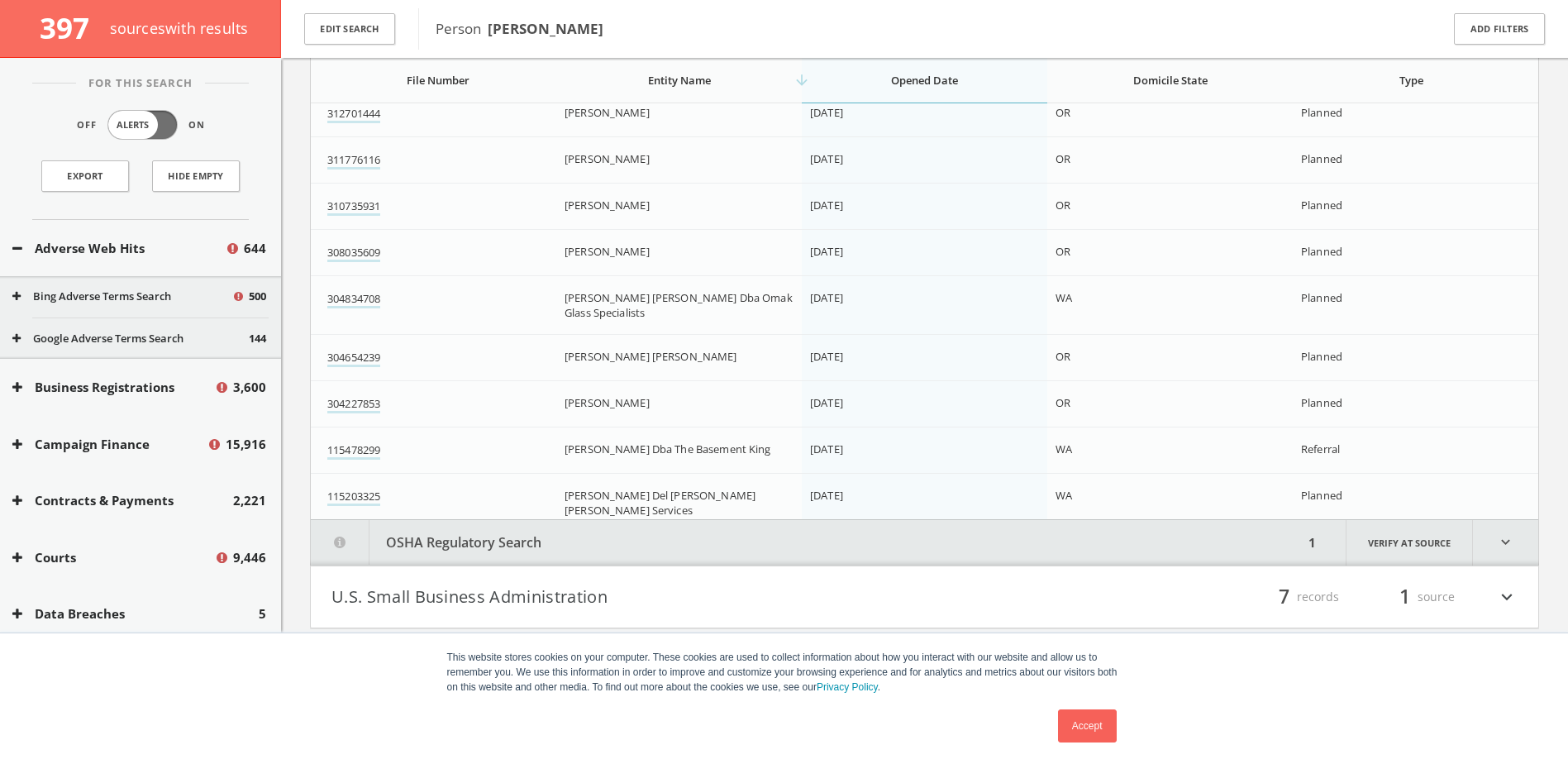
click at [1500, 550] on icon "expand_more" at bounding box center [1506, 542] width 66 height 46
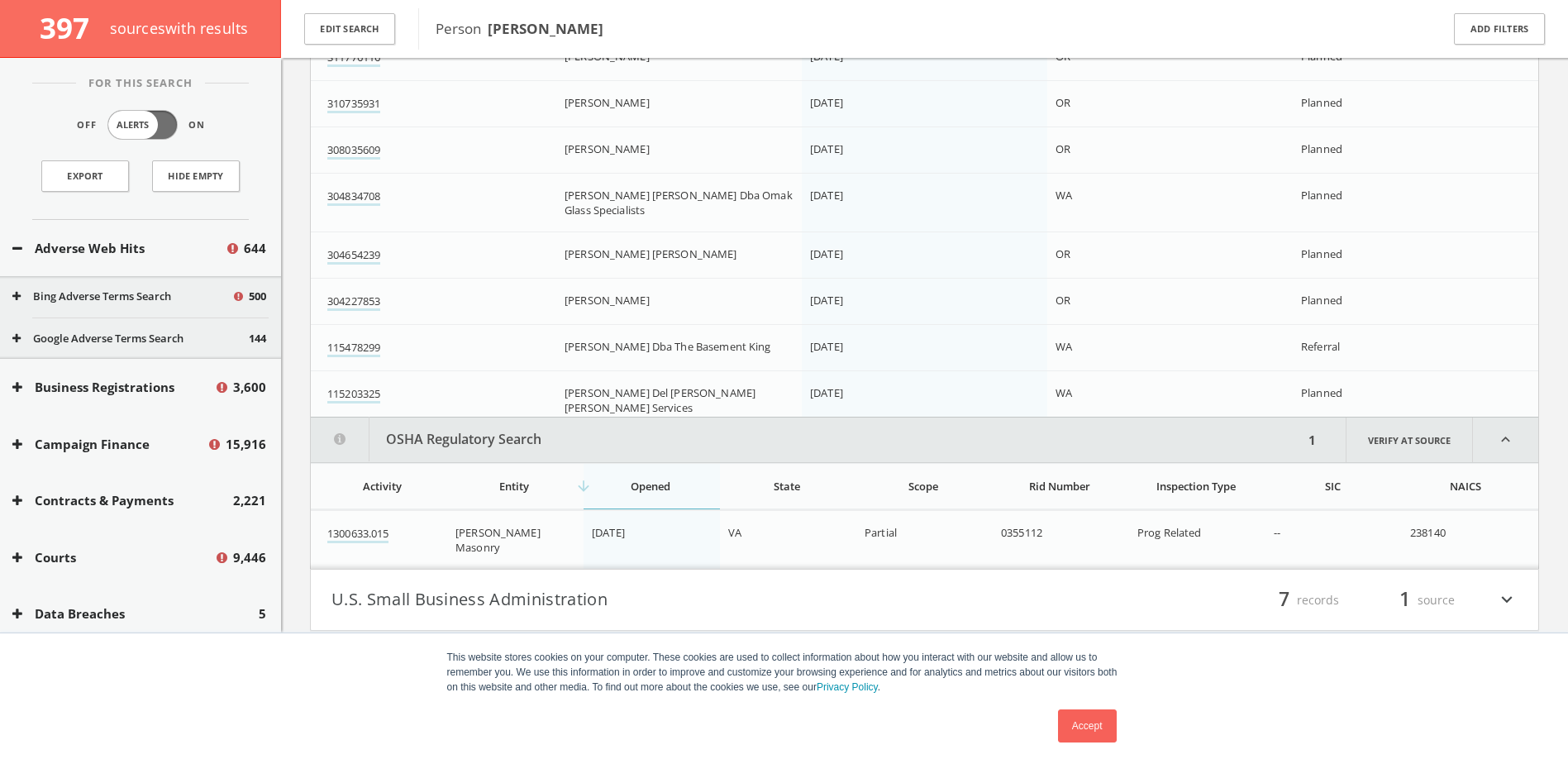
scroll to position [1609, 0]
click at [1511, 438] on icon "expand_less" at bounding box center [1506, 437] width 66 height 45
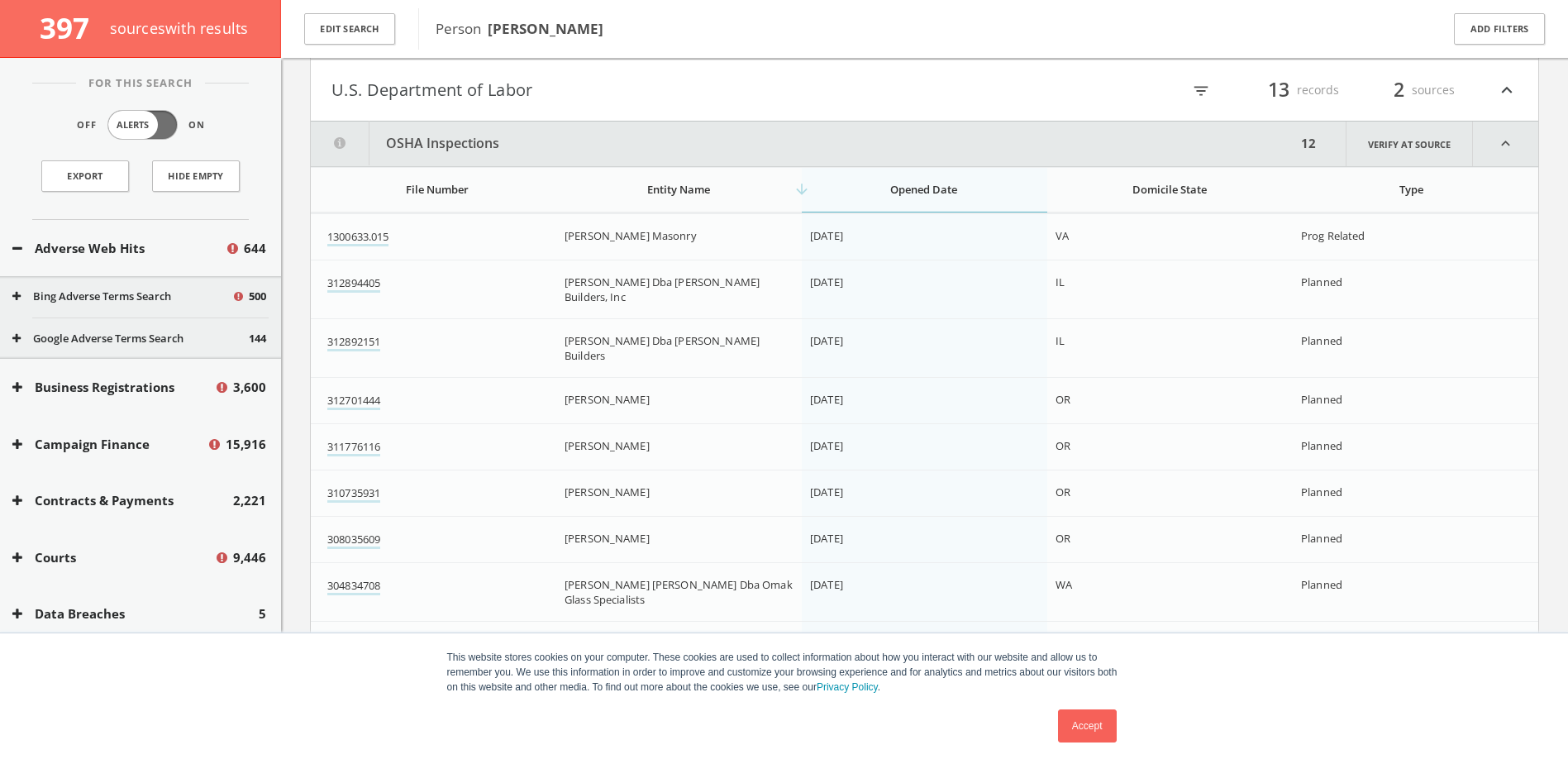
scroll to position [1214, 0]
click at [1504, 136] on icon "expand_less" at bounding box center [1506, 148] width 66 height 45
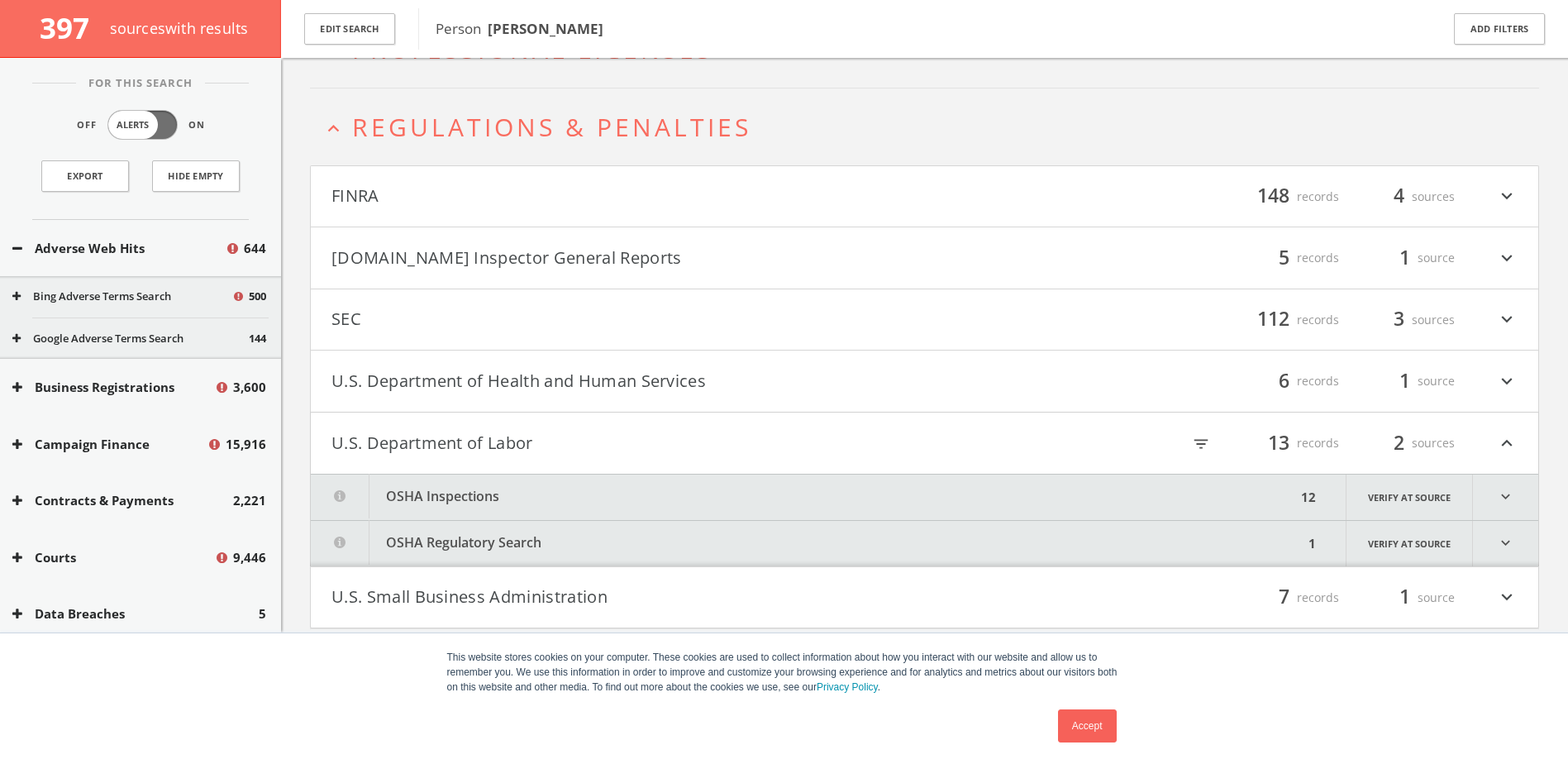
click at [1498, 587] on icon "expand_more" at bounding box center [1507, 598] width 22 height 28
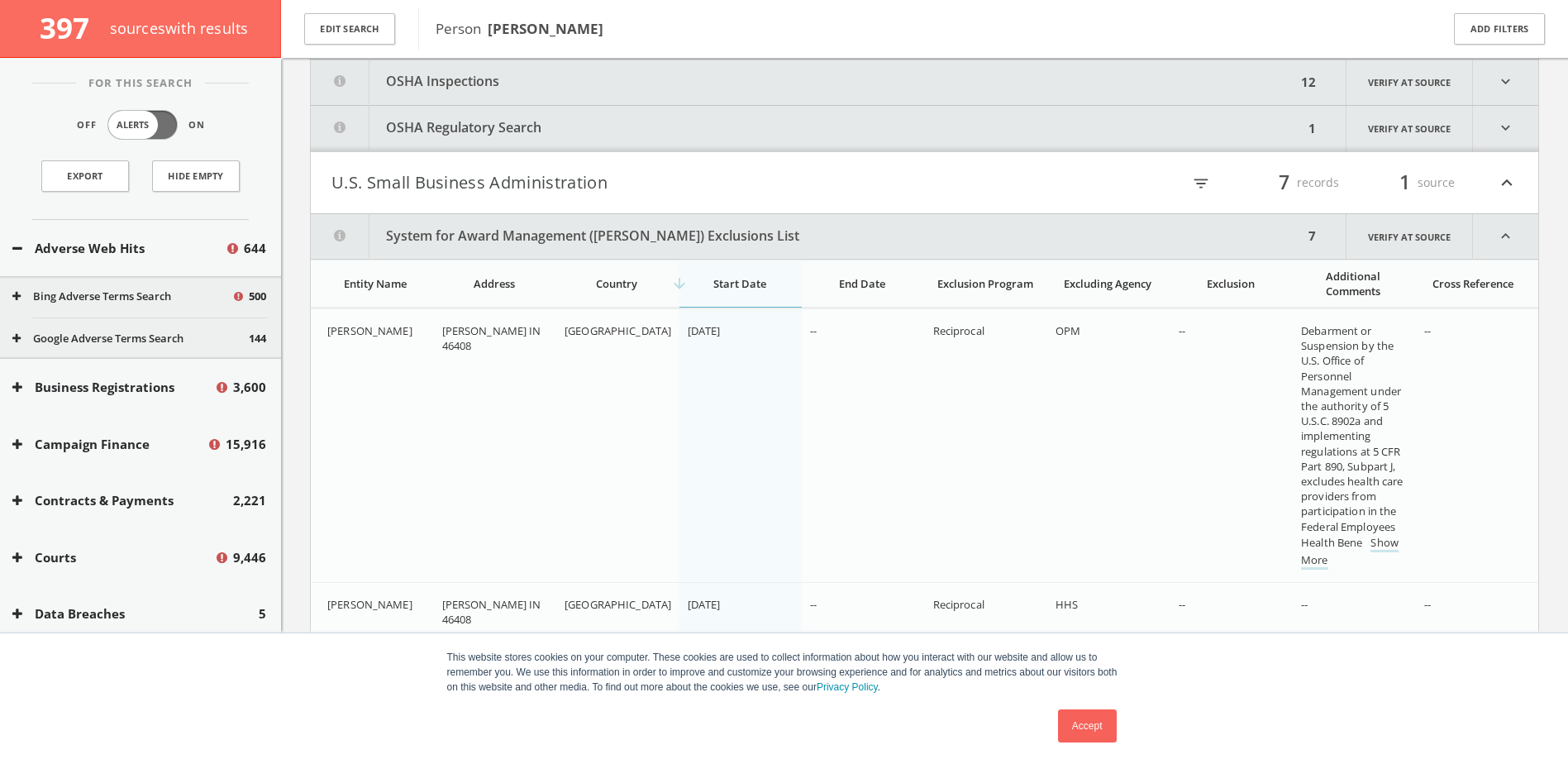
scroll to position [1233, 0]
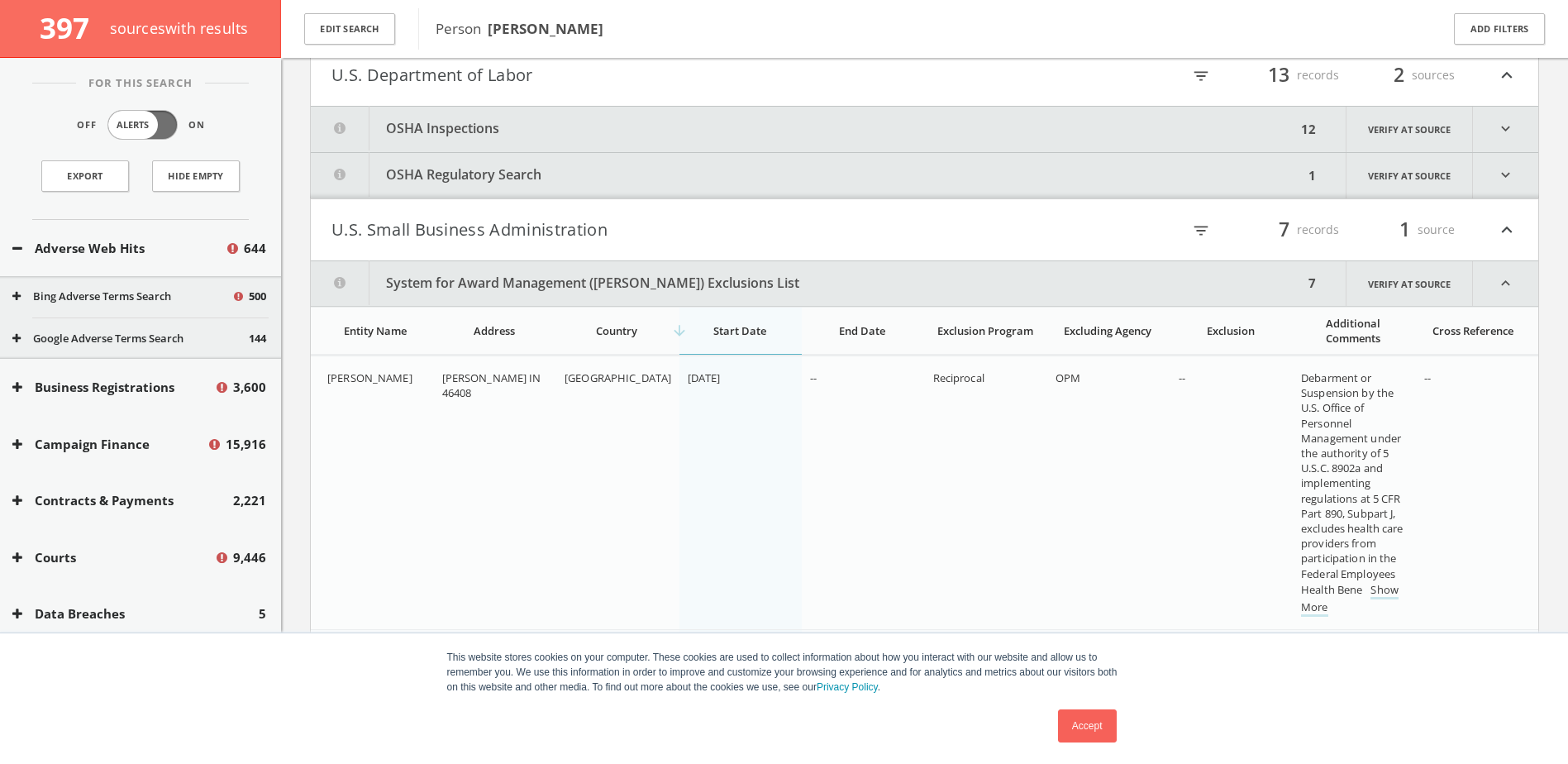
click at [1498, 286] on icon "expand_less" at bounding box center [1506, 283] width 66 height 45
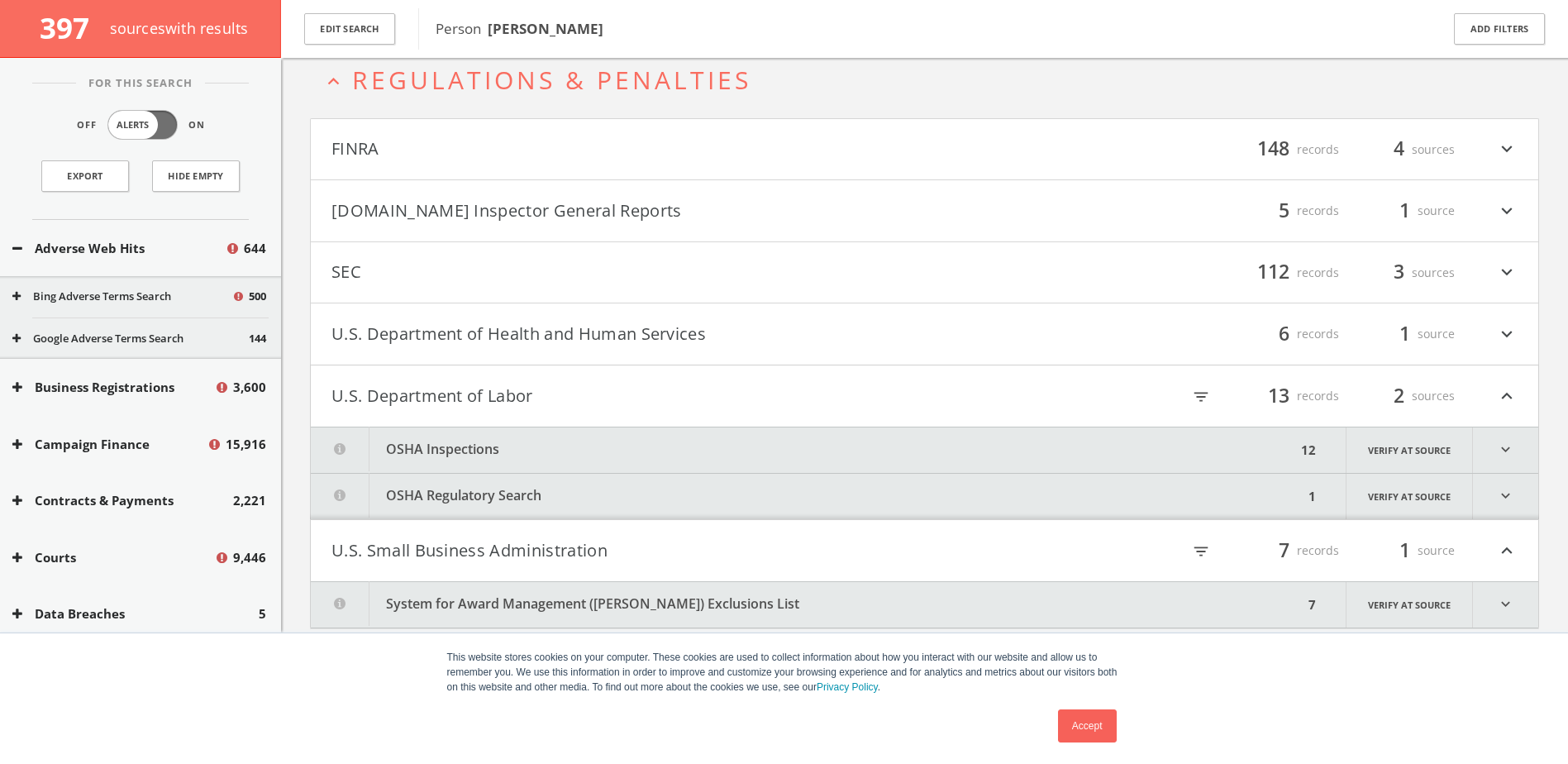
scroll to position [912, 0]
click at [1511, 328] on icon "expand_more" at bounding box center [1507, 334] width 22 height 28
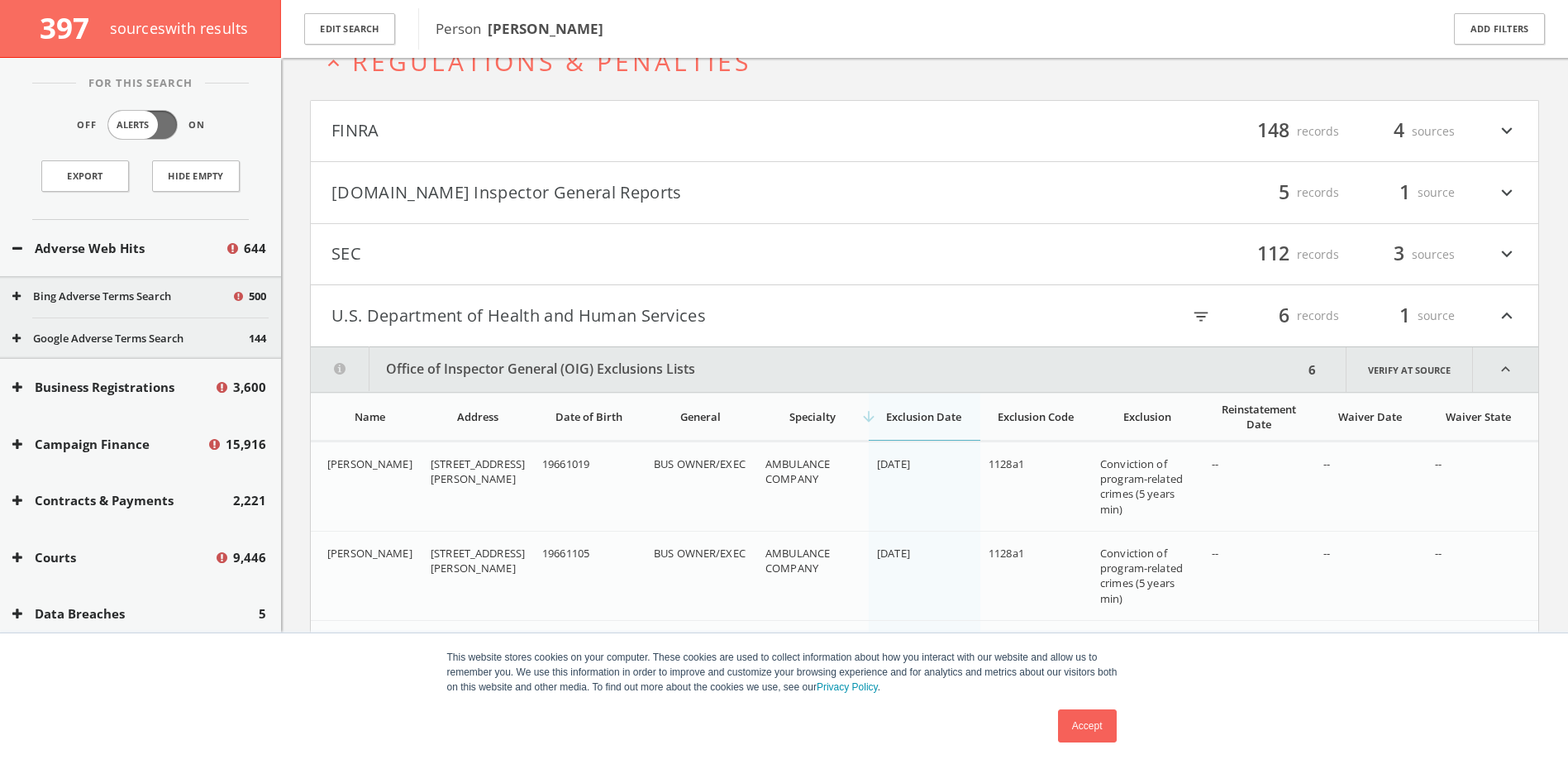
click at [1506, 321] on icon "expand_less" at bounding box center [1507, 316] width 22 height 28
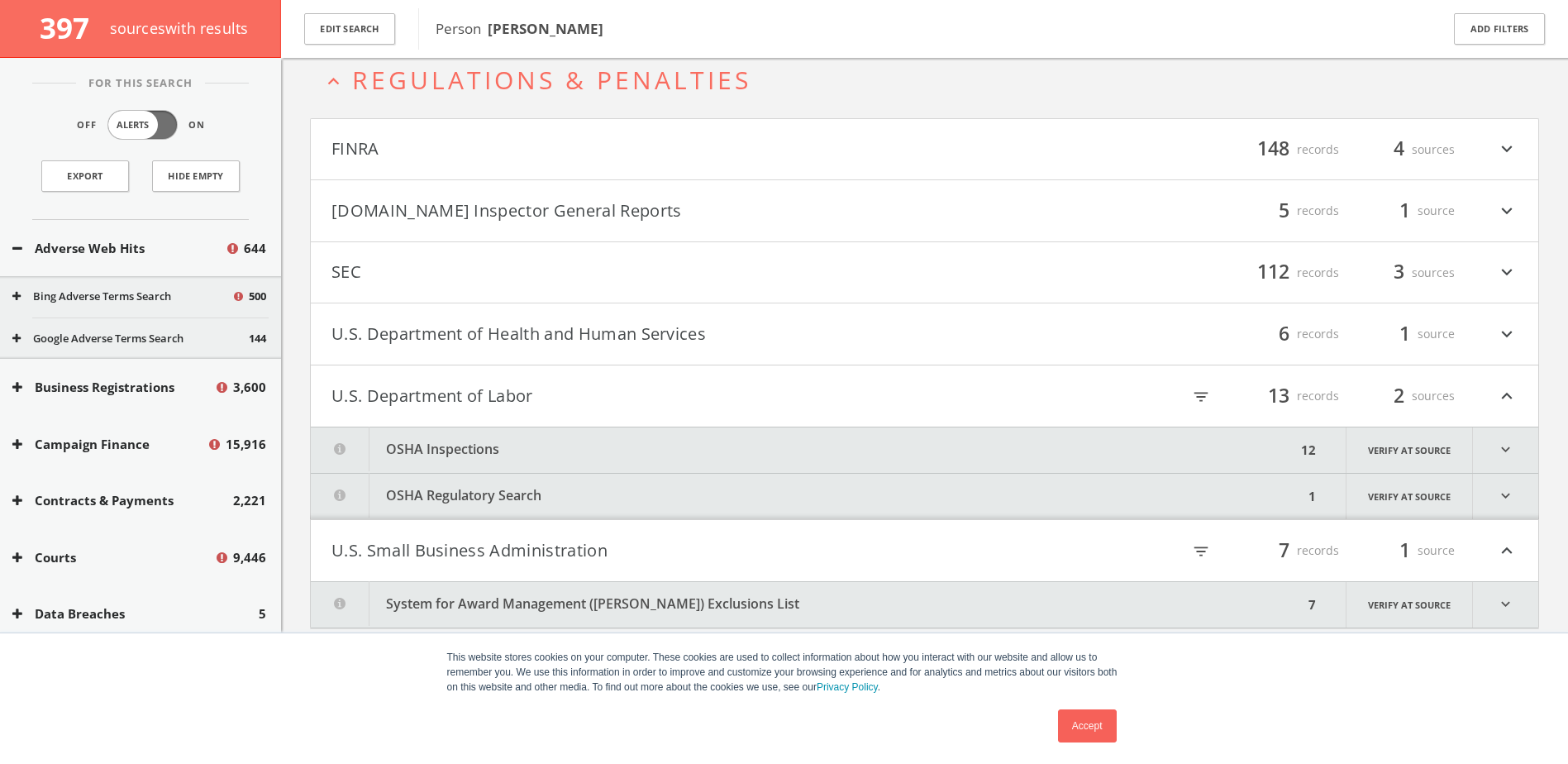
click at [1502, 283] on icon "expand_more" at bounding box center [1507, 273] width 22 height 28
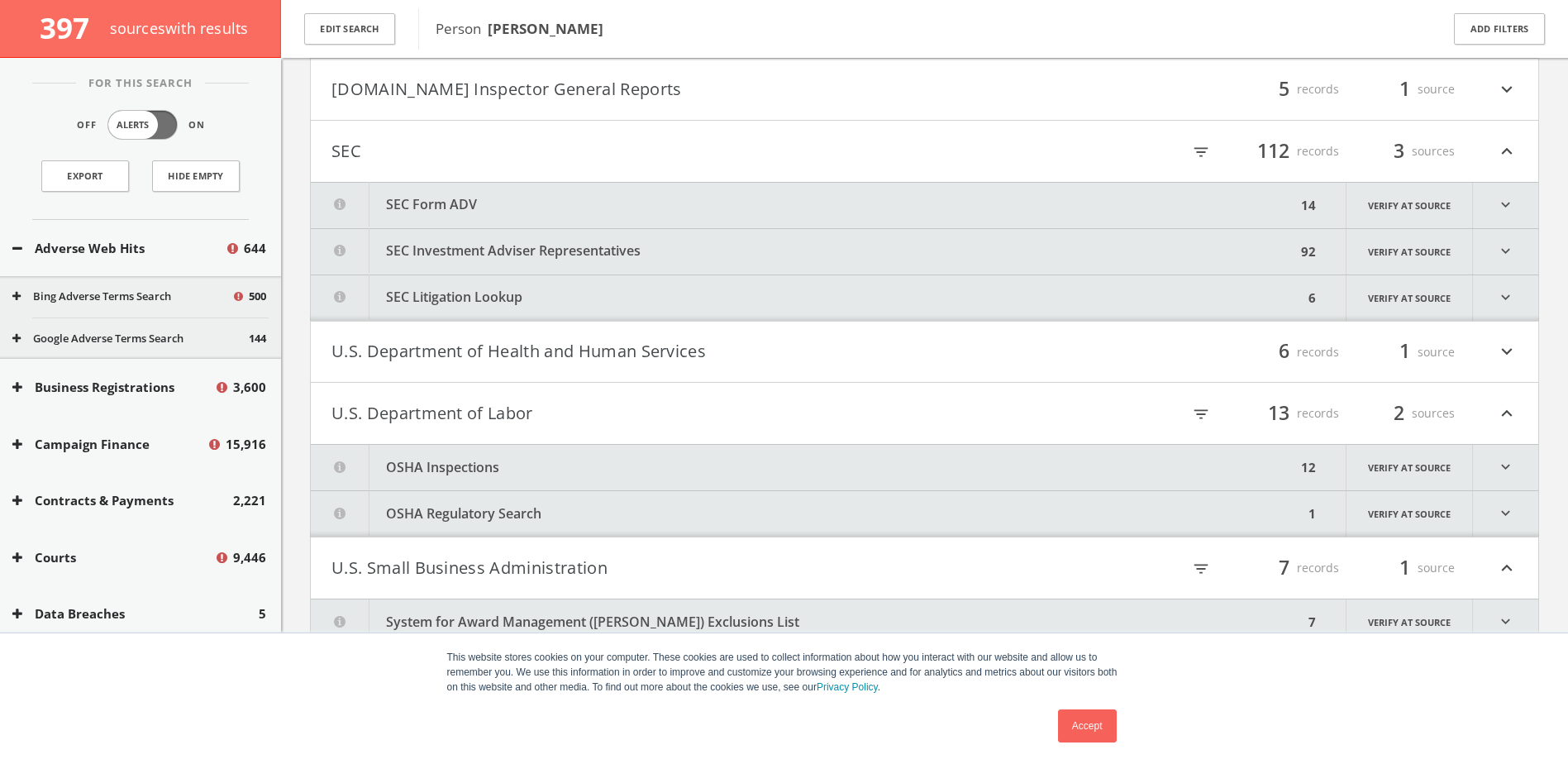
scroll to position [1051, 0]
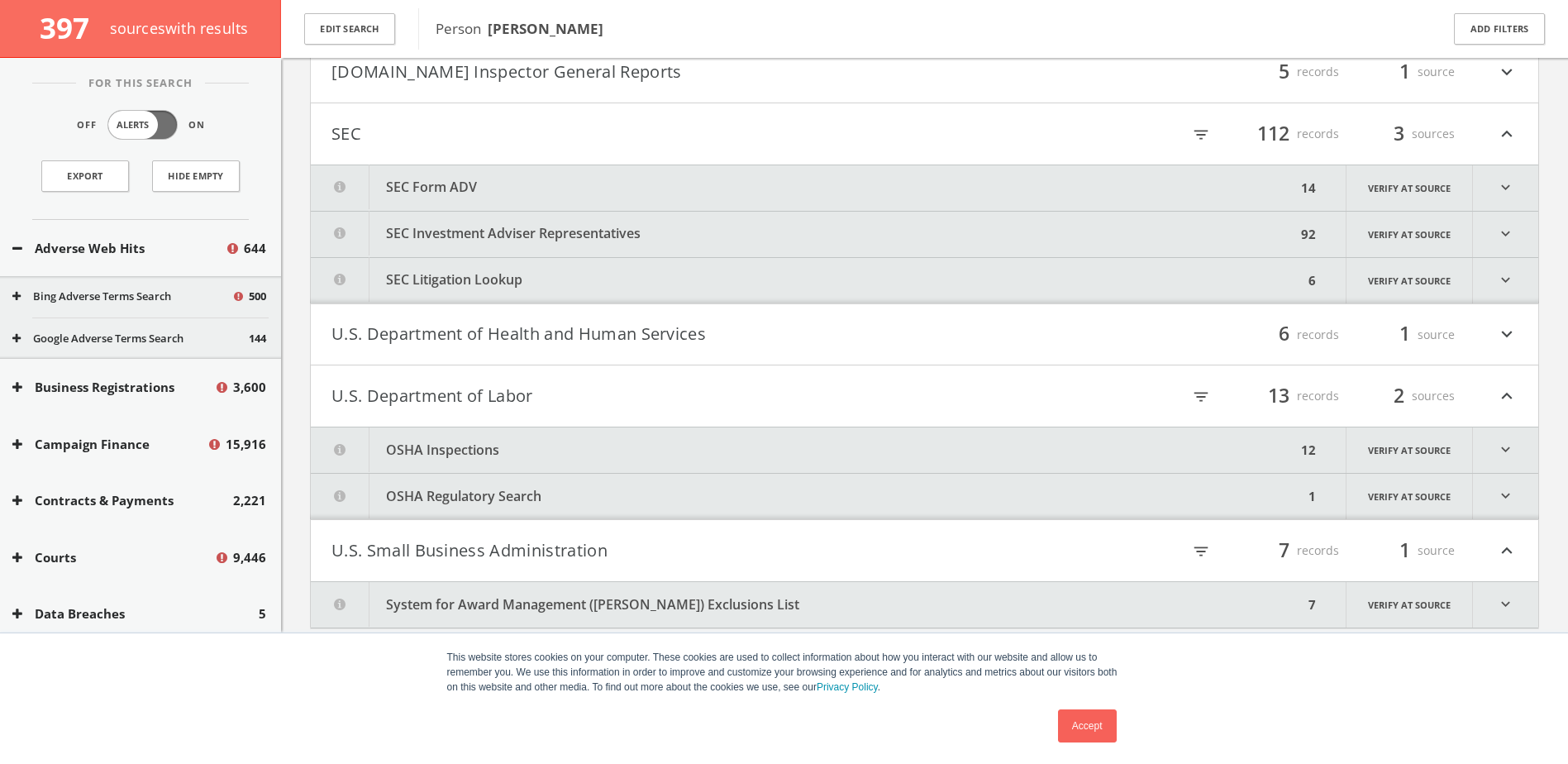
click at [1501, 272] on icon "expand_more" at bounding box center [1506, 280] width 66 height 46
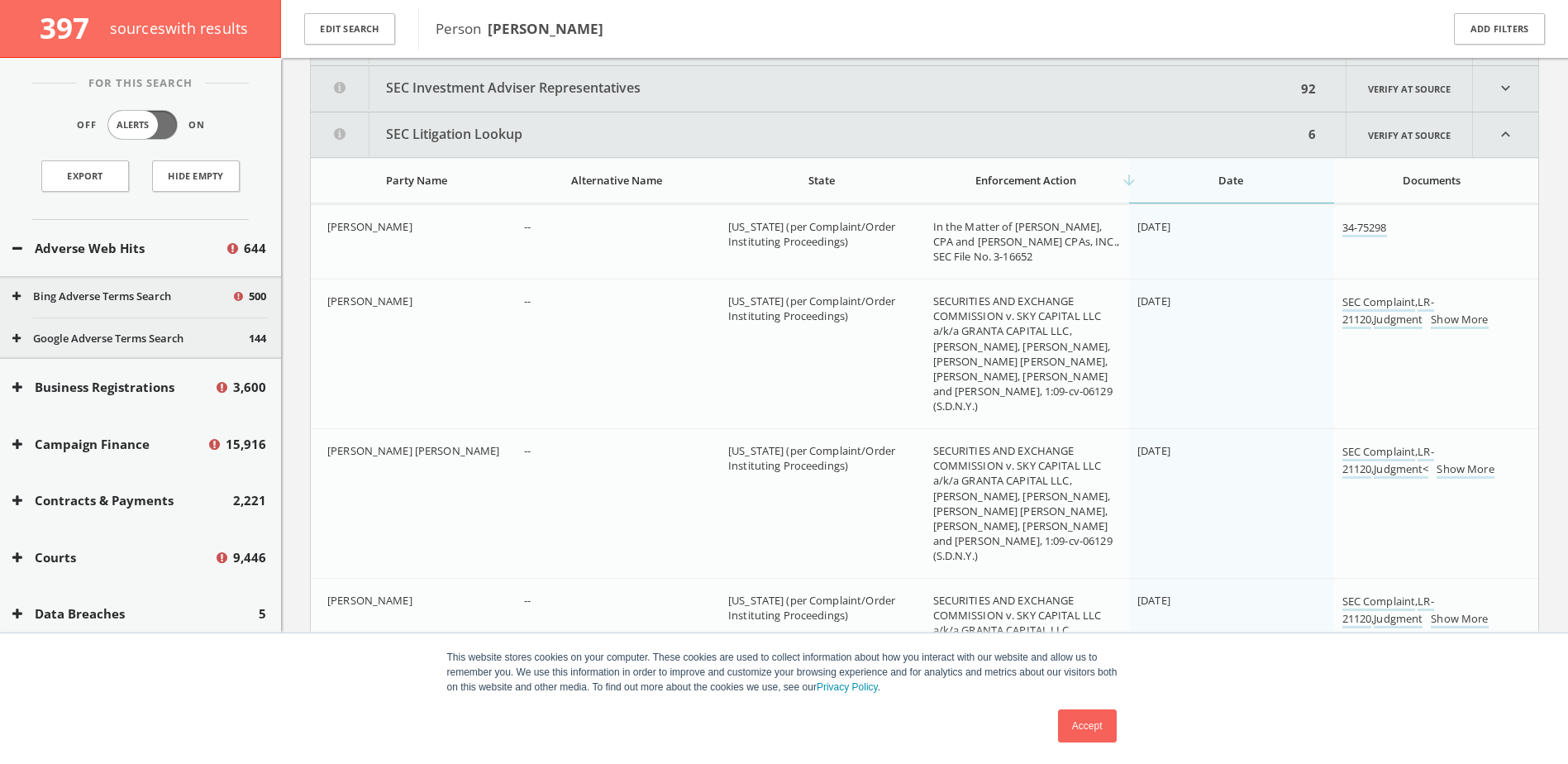
scroll to position [1131, 0]
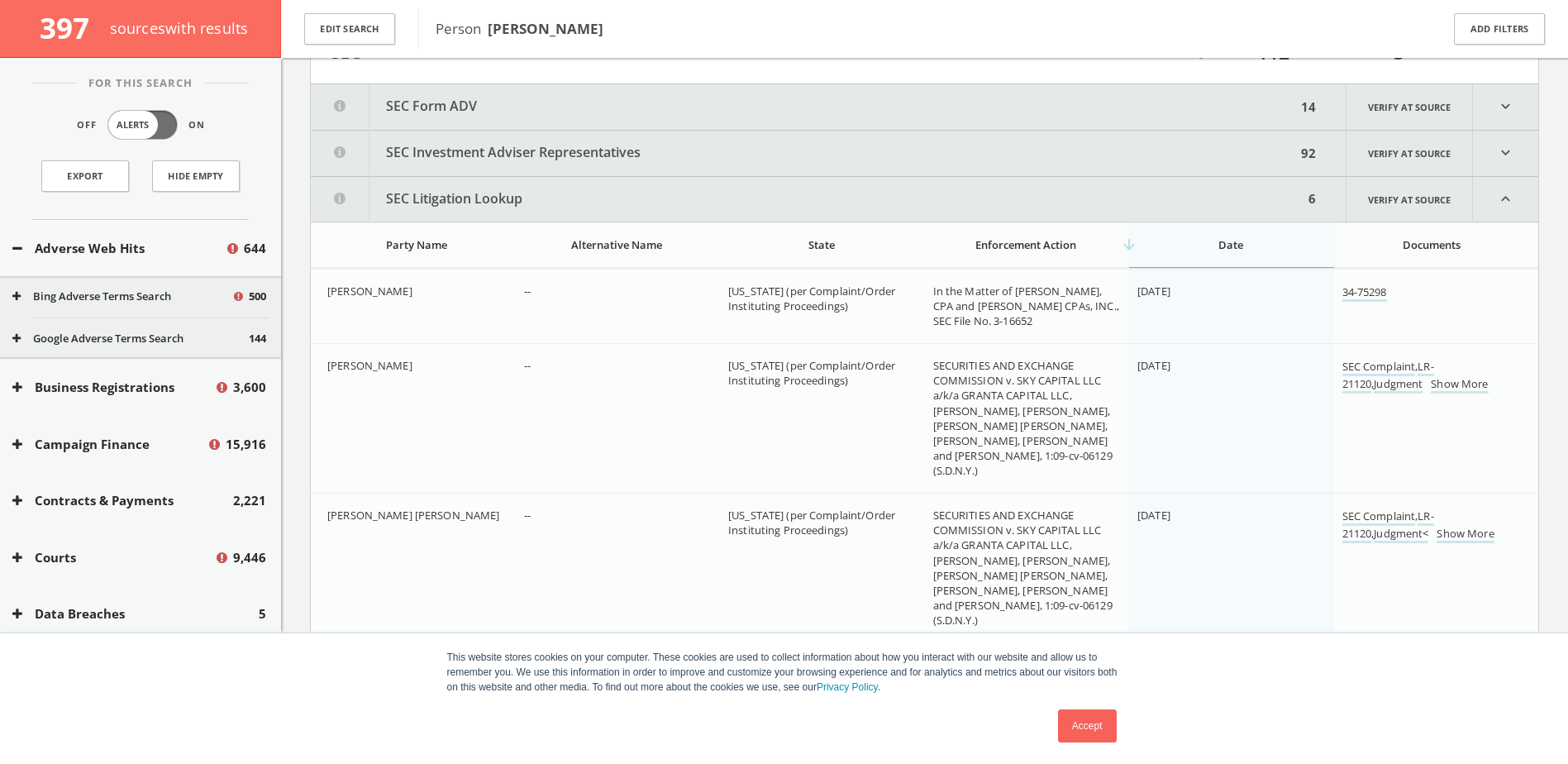
click at [1508, 204] on icon "expand_less" at bounding box center [1506, 200] width 66 height 45
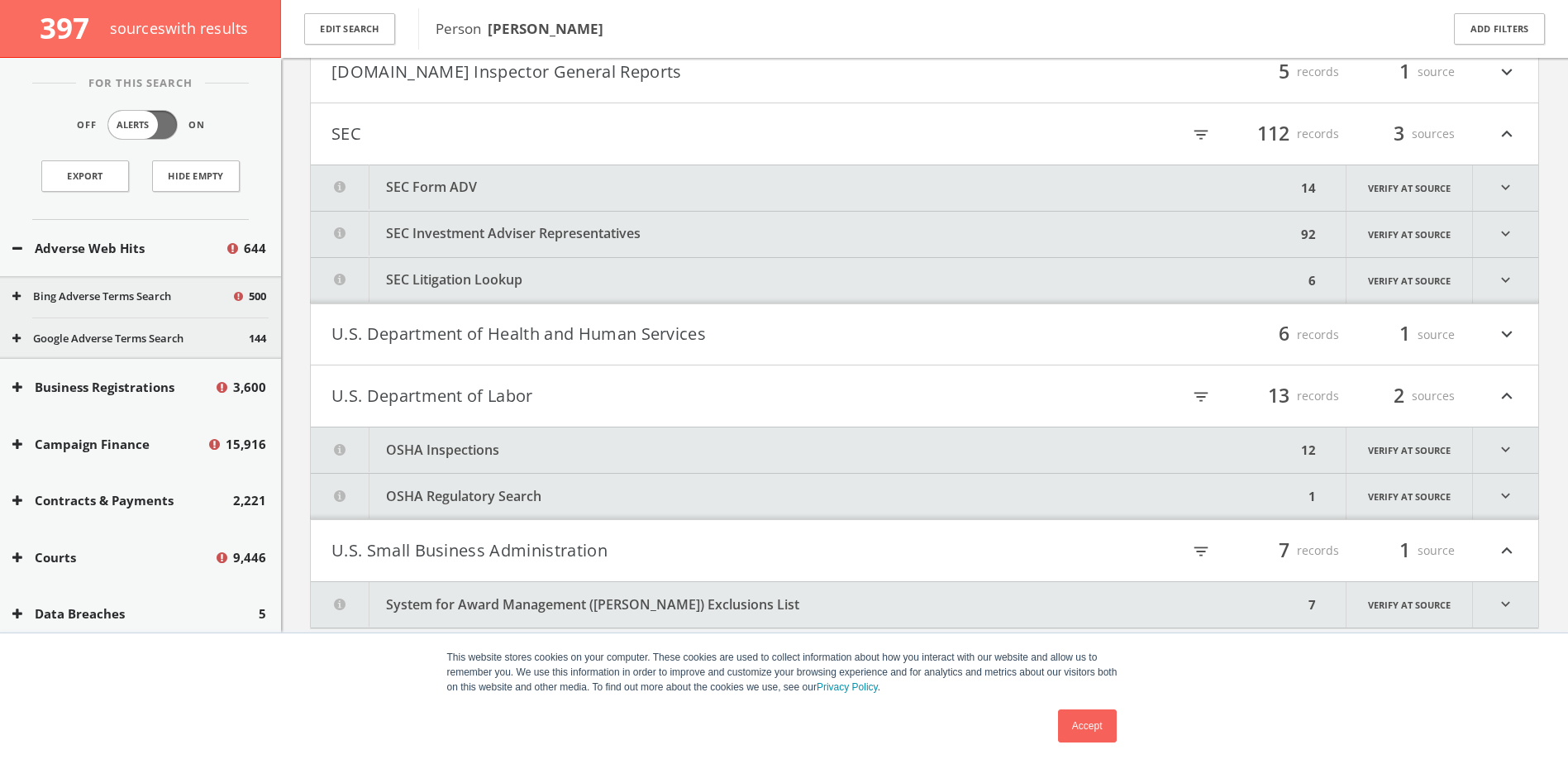
click at [1506, 199] on icon "expand_more" at bounding box center [1506, 188] width 66 height 46
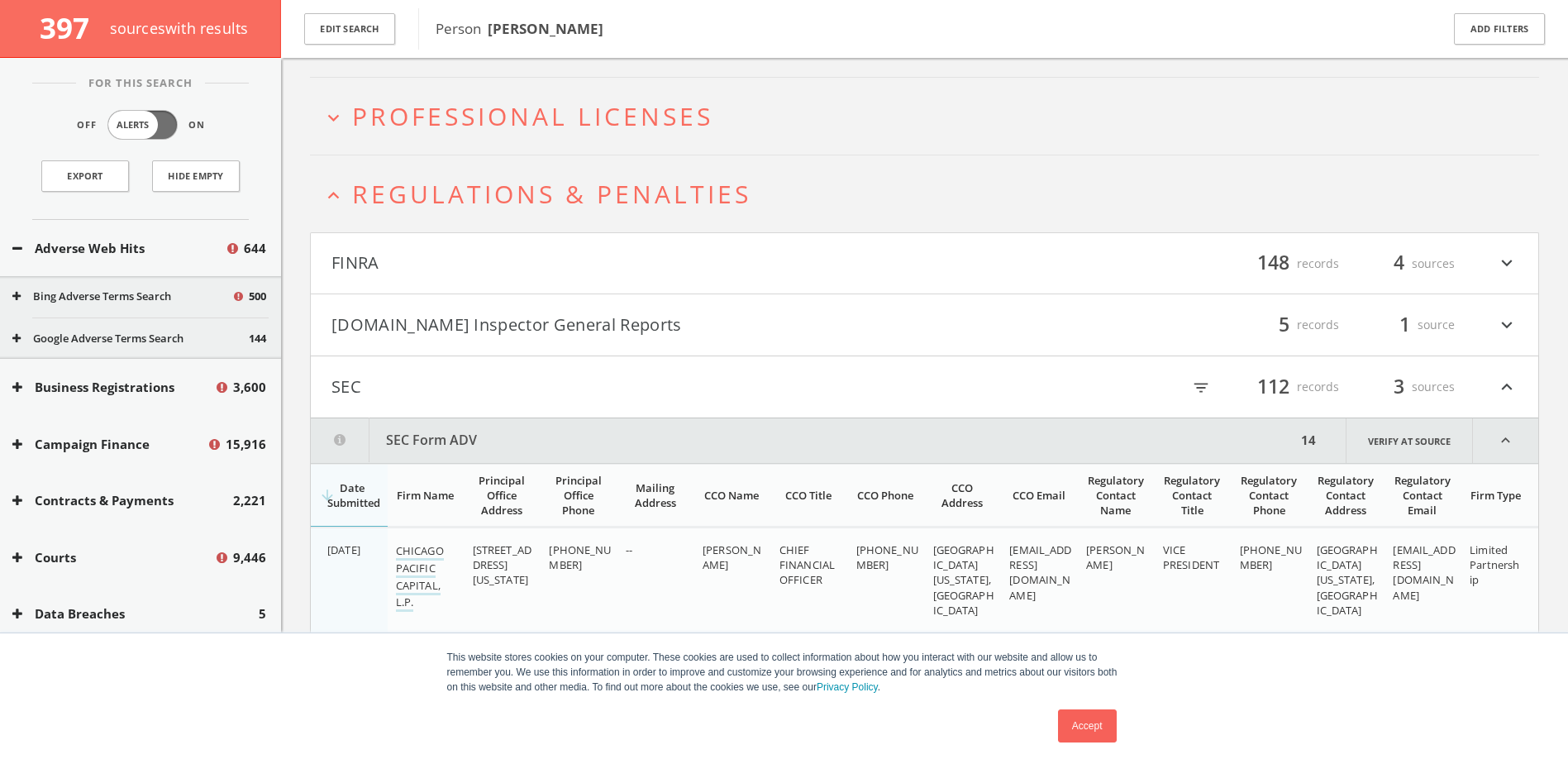
scroll to position [788, 0]
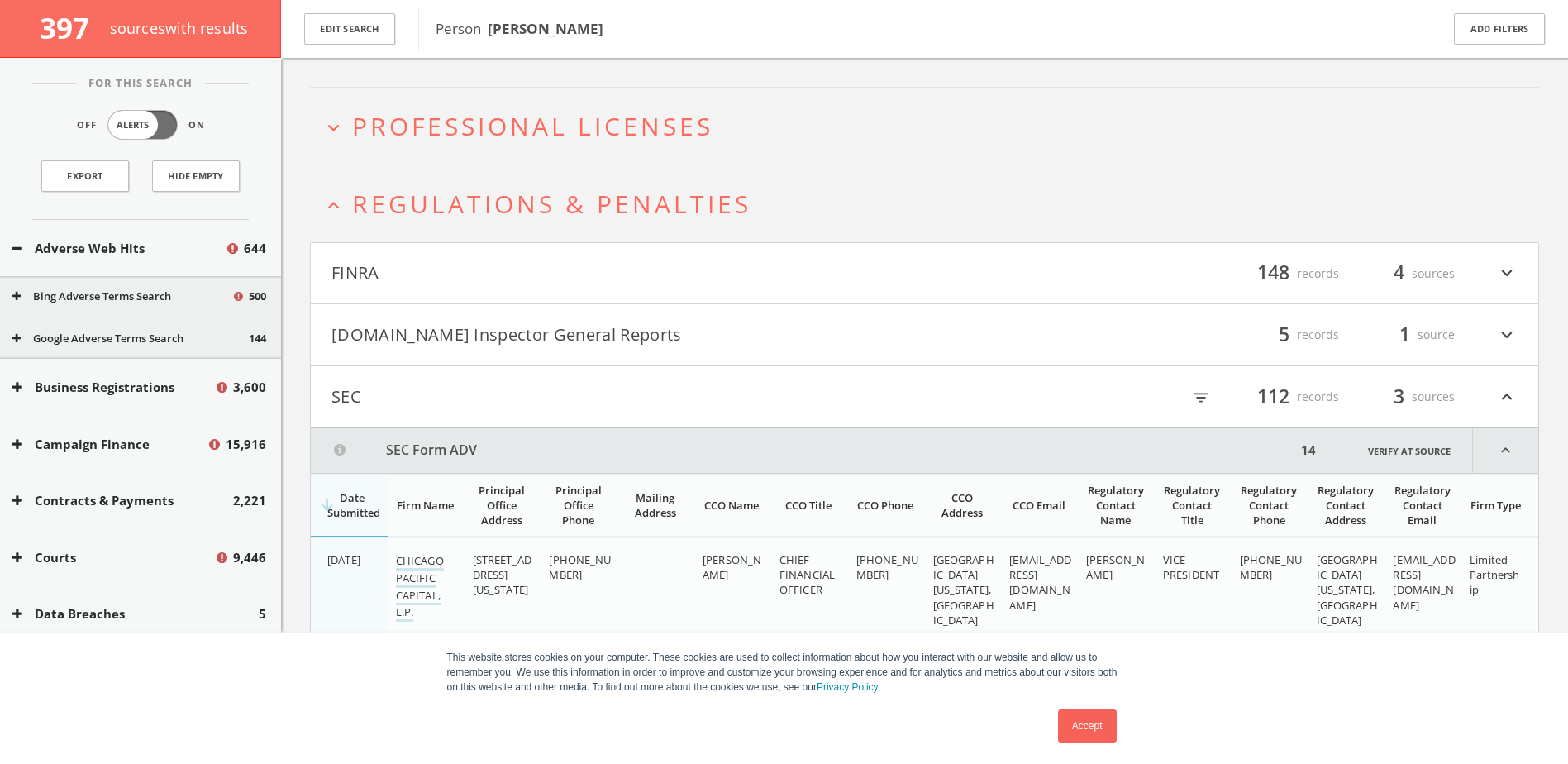
click at [1510, 449] on icon "expand_less" at bounding box center [1506, 451] width 66 height 45
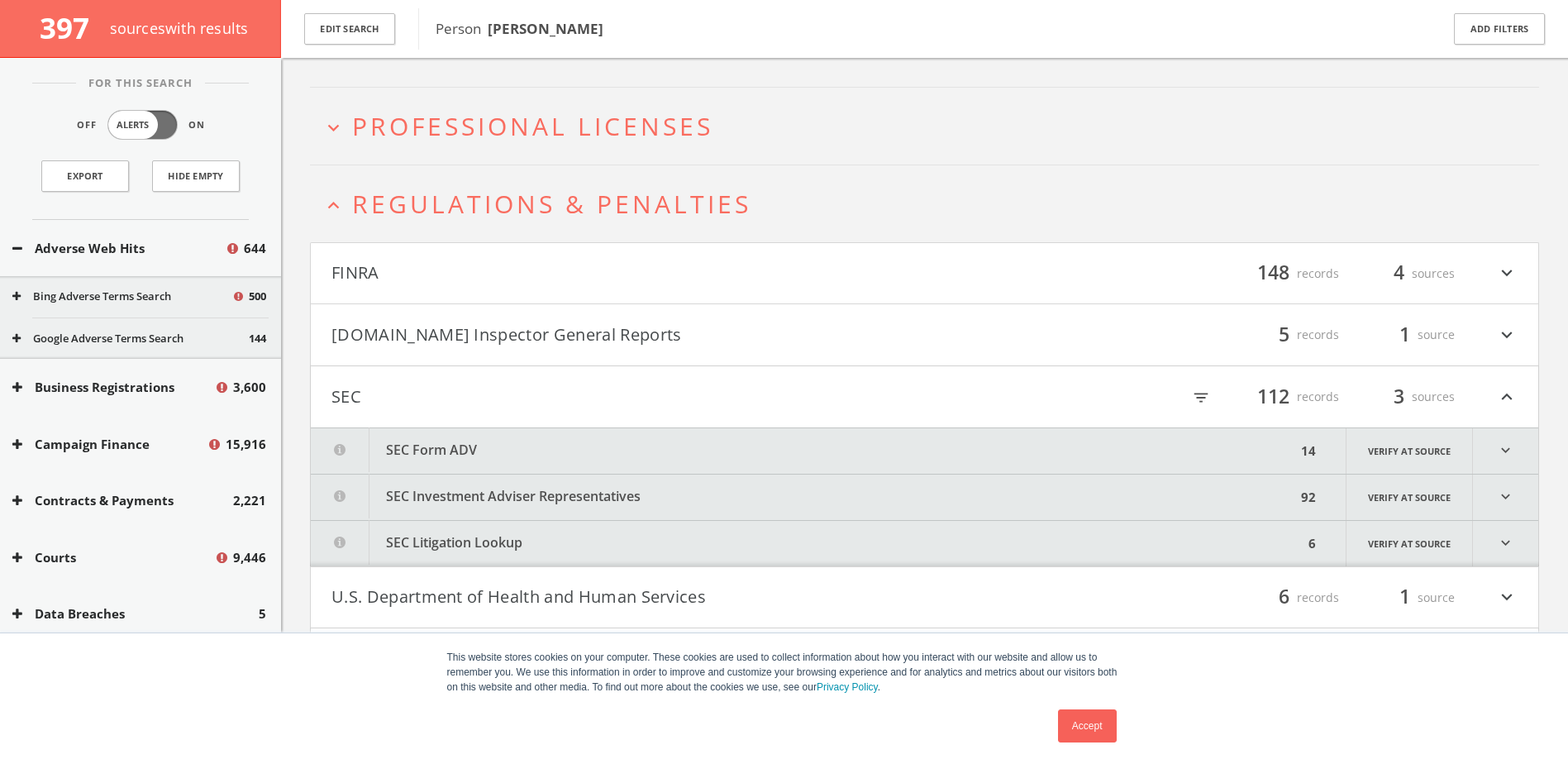
click at [1495, 338] on div "filter_list 5 records 1 source expand_more" at bounding box center [1222, 335] width 594 height 28
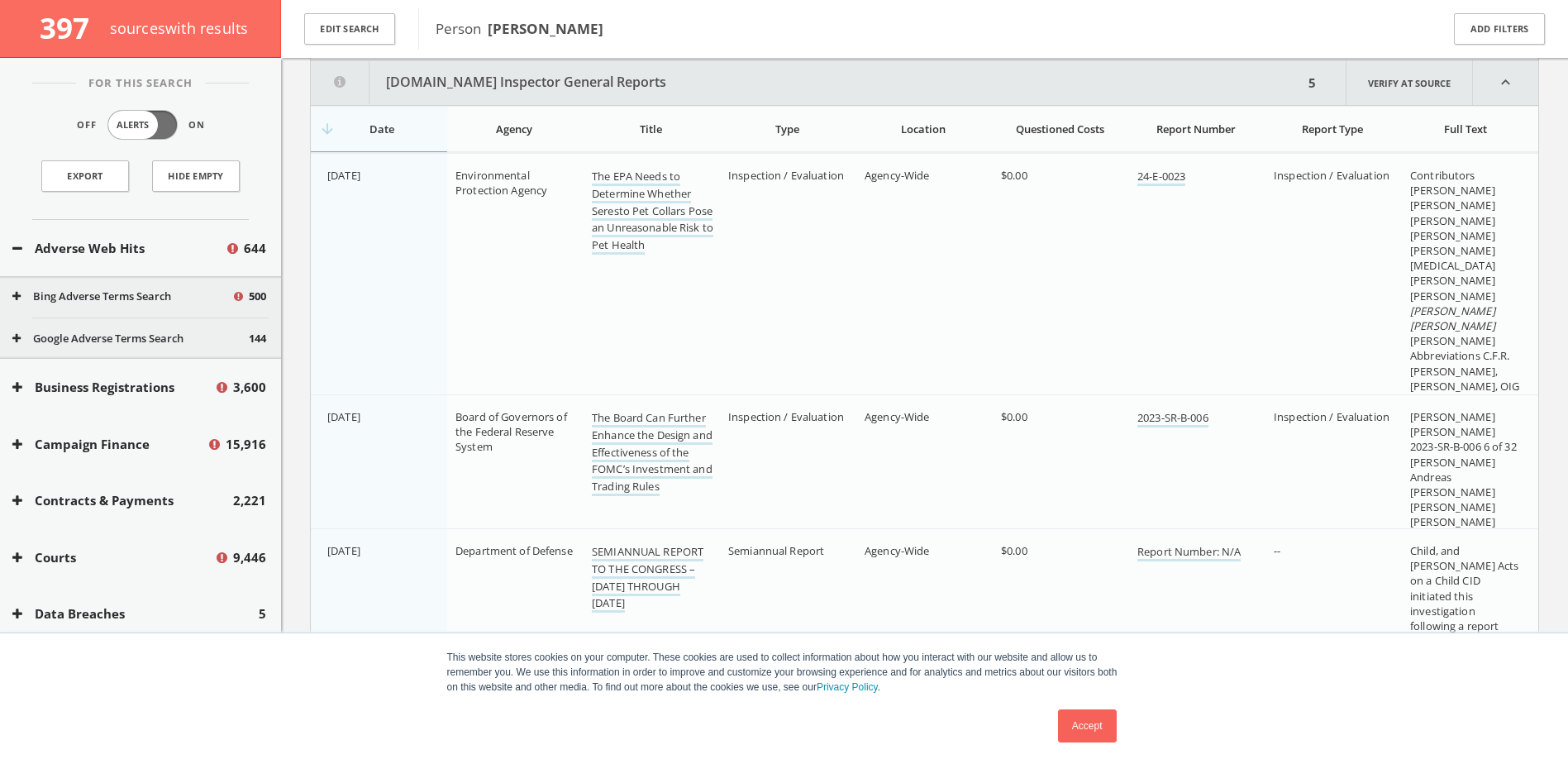
scroll to position [1096, 0]
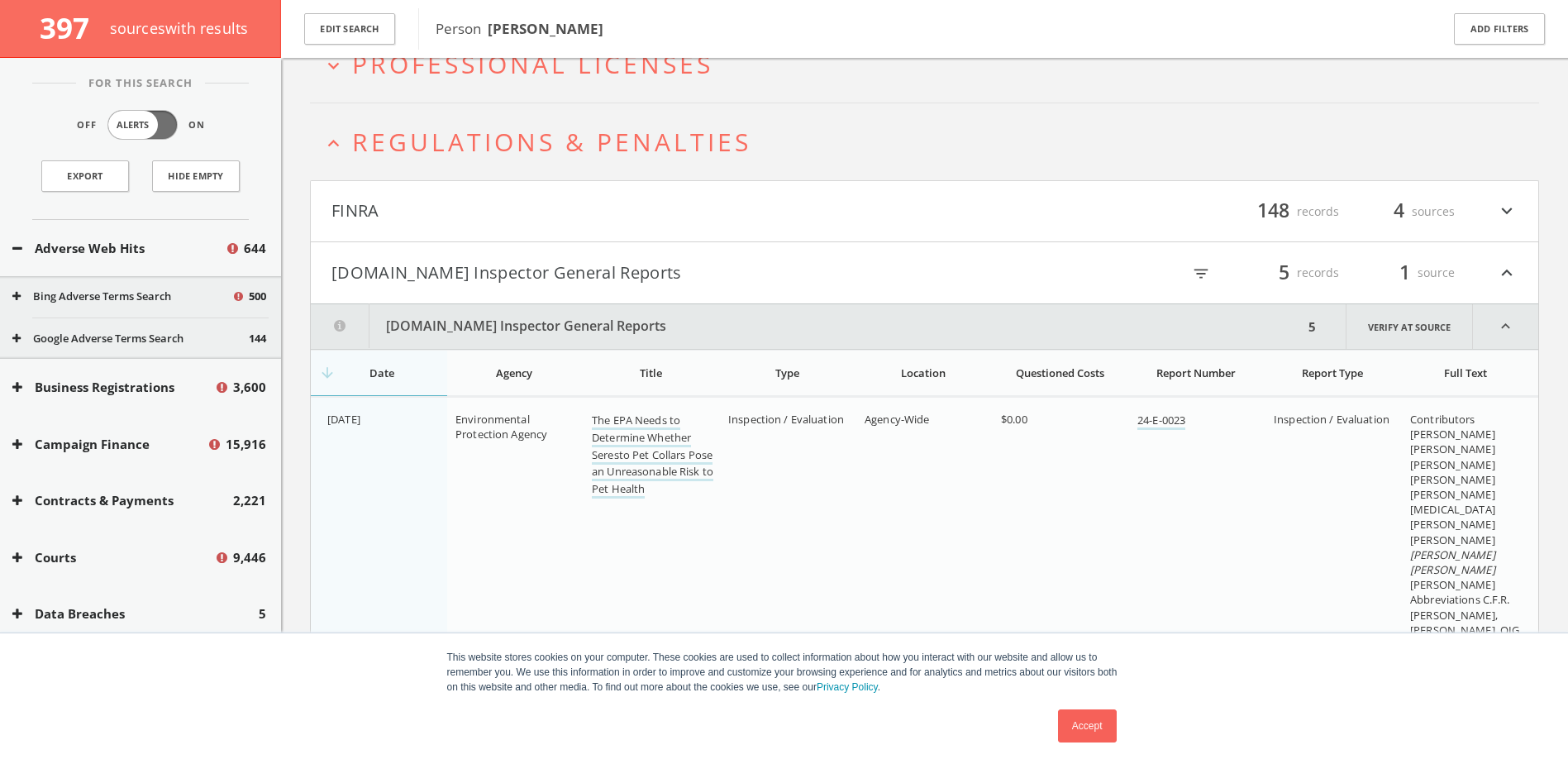
click at [1504, 201] on icon "expand_more" at bounding box center [1507, 212] width 22 height 28
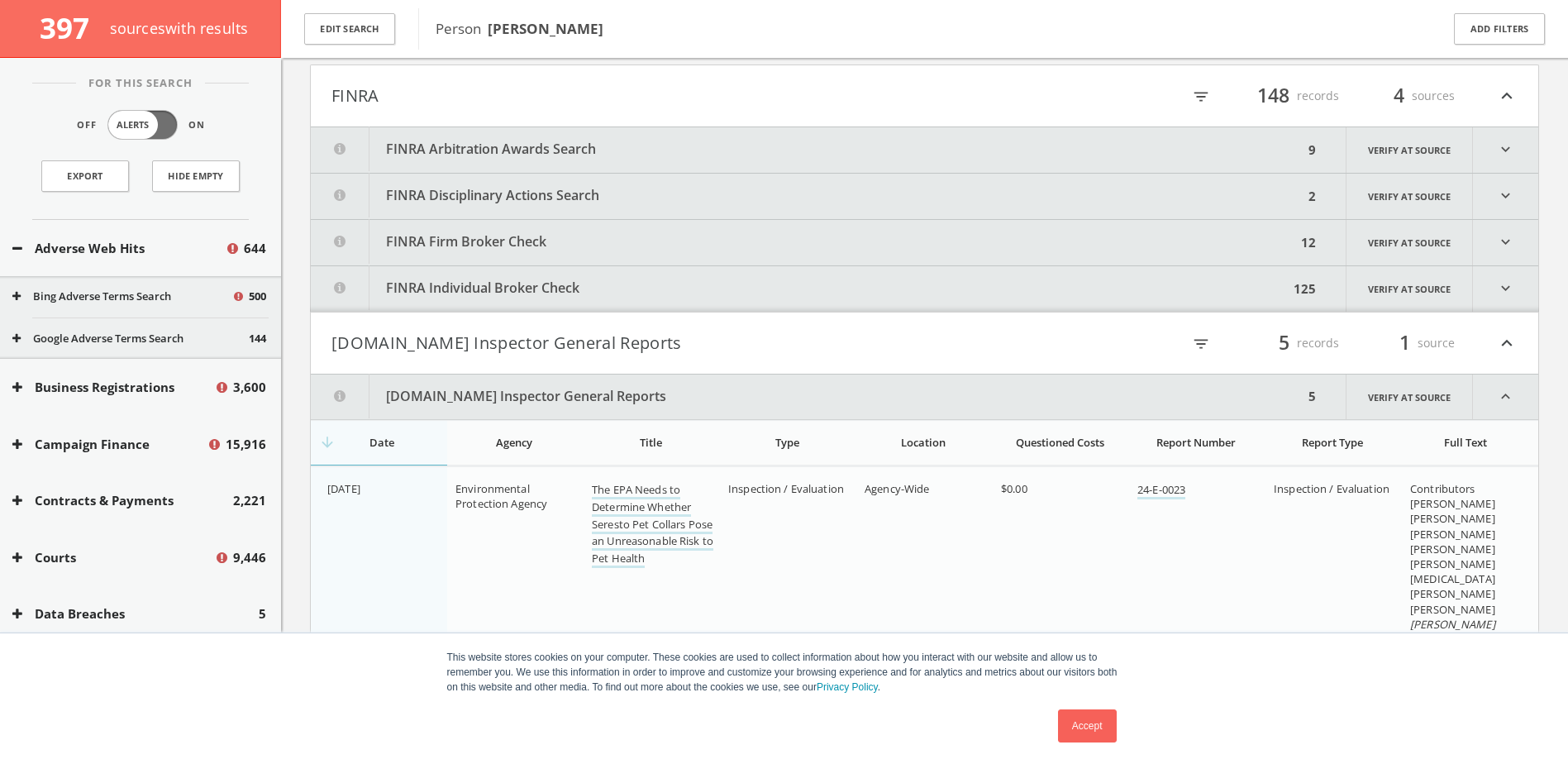
scroll to position [972, 0]
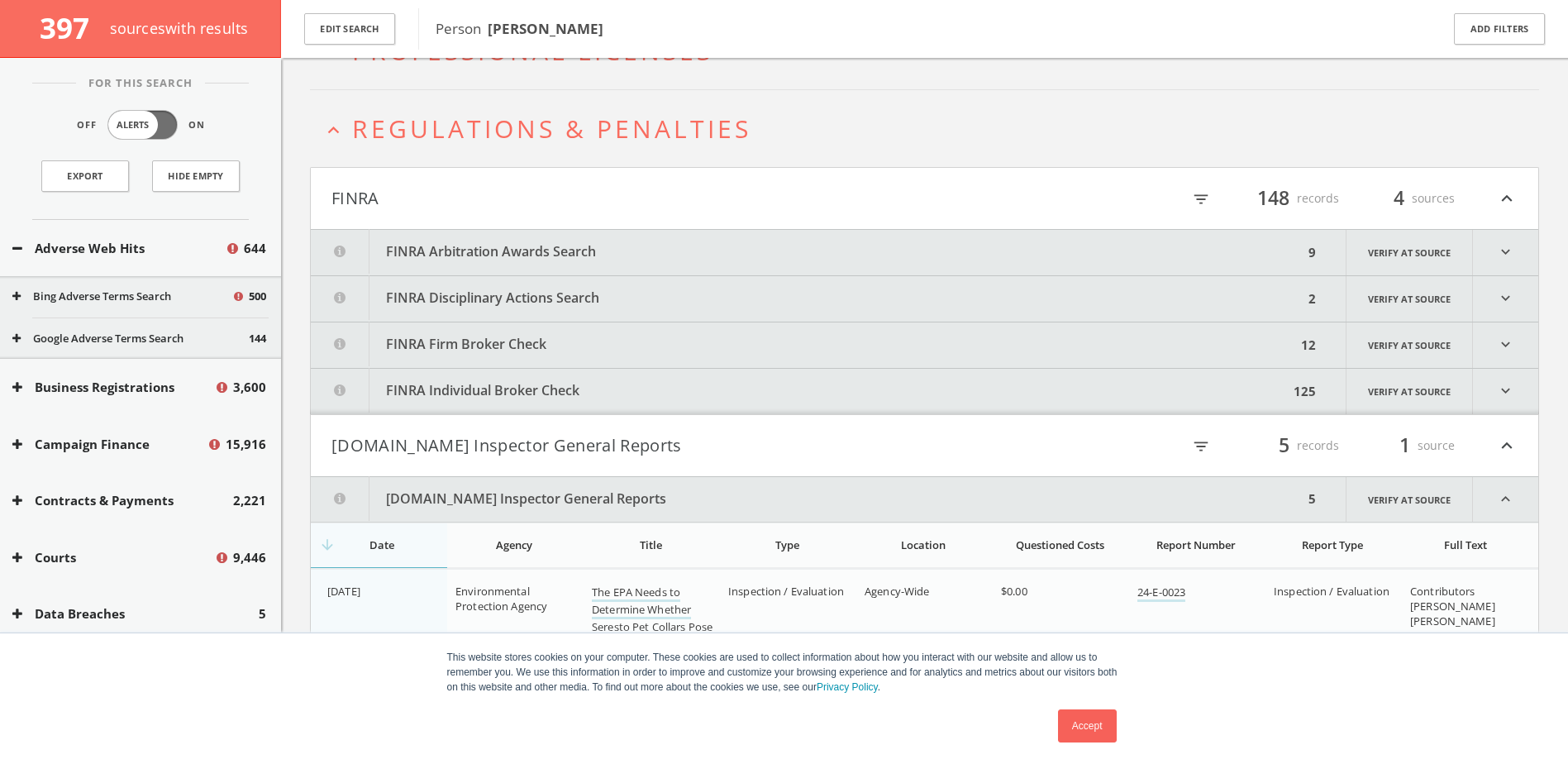
click at [1495, 256] on icon "expand_more" at bounding box center [1506, 252] width 66 height 46
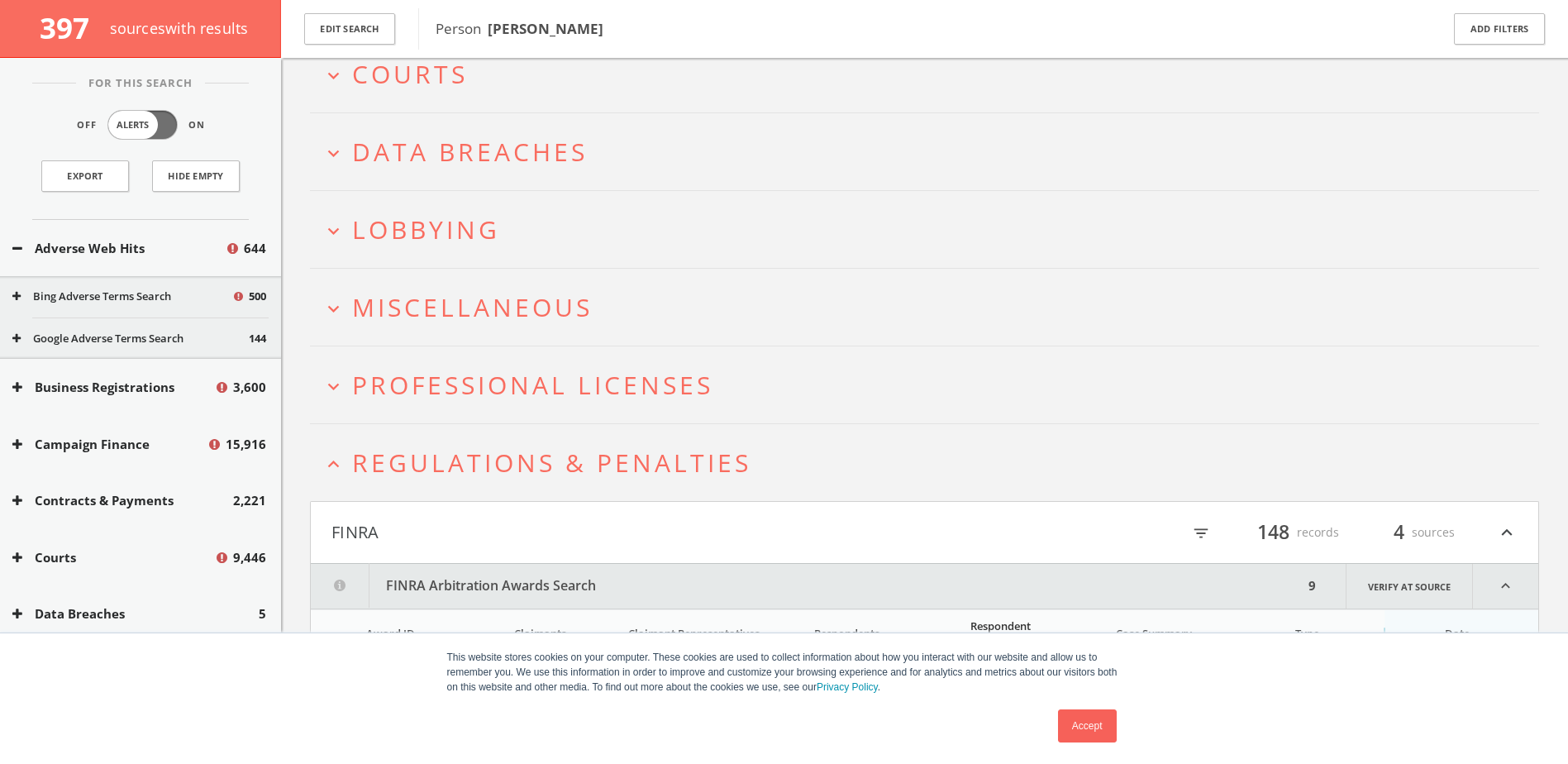
scroll to position [527, 0]
click at [343, 318] on icon "expand_more" at bounding box center [333, 310] width 22 height 22
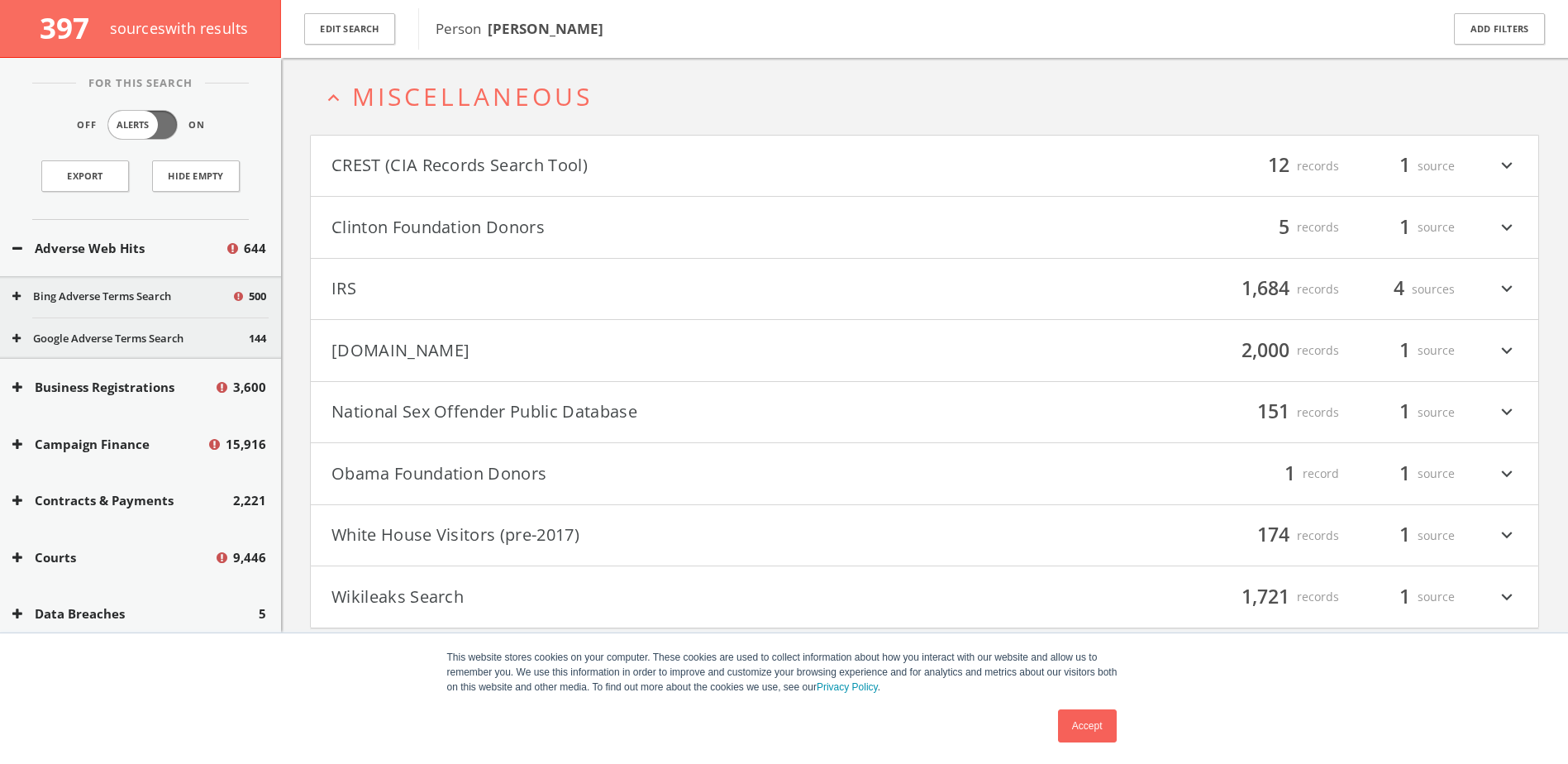
scroll to position [766, 0]
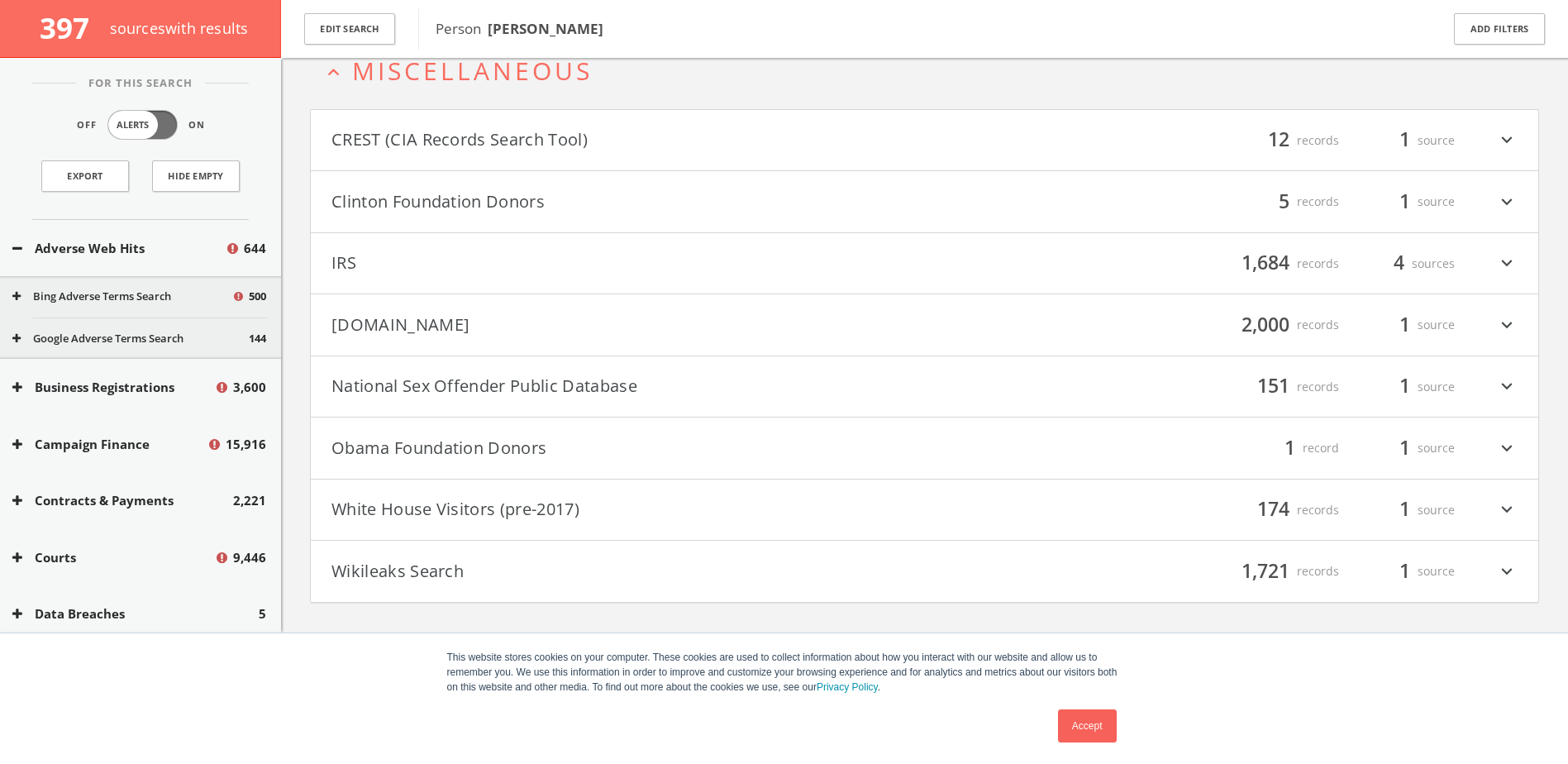
click at [1512, 324] on icon "expand_more" at bounding box center [1507, 325] width 22 height 28
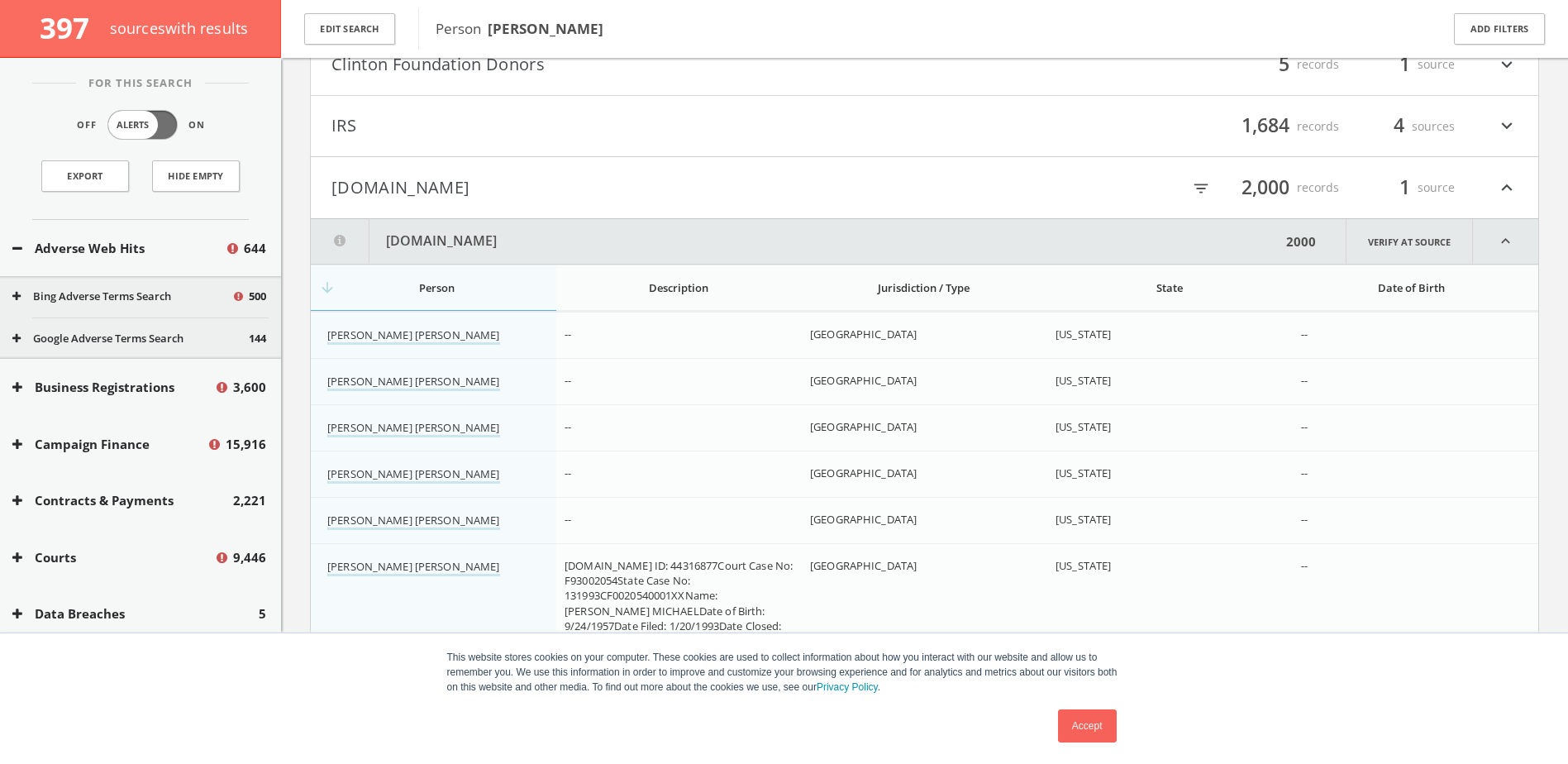
scroll to position [900, 0]
click at [1526, 185] on h4 "[DOMAIN_NAME] filter_list 2,000 records 1 source expand_less" at bounding box center [925, 190] width 1228 height 62
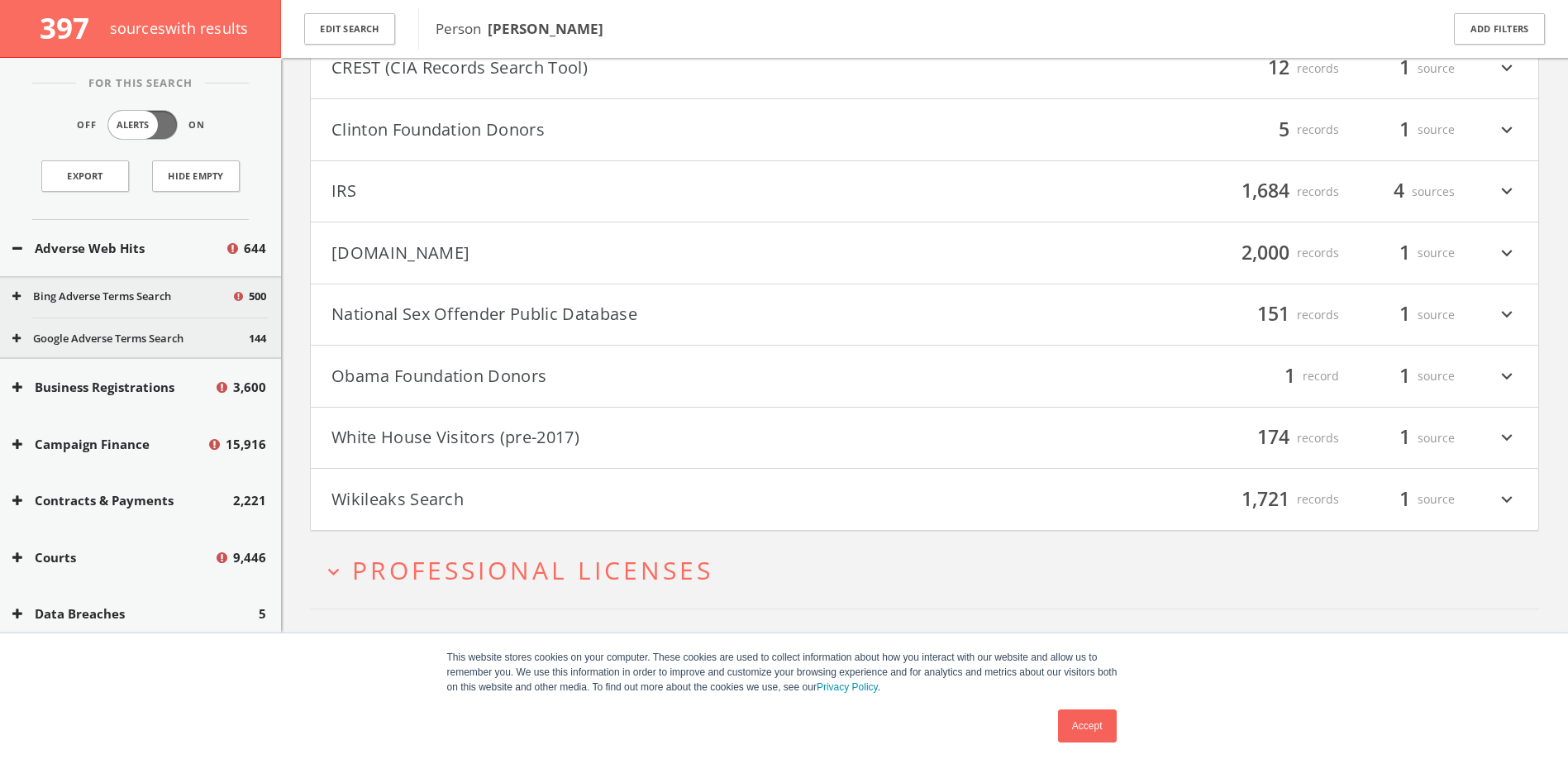
scroll to position [839, 0]
click at [1492, 320] on div "filter_list 151 records 1 source expand_more" at bounding box center [1222, 313] width 594 height 28
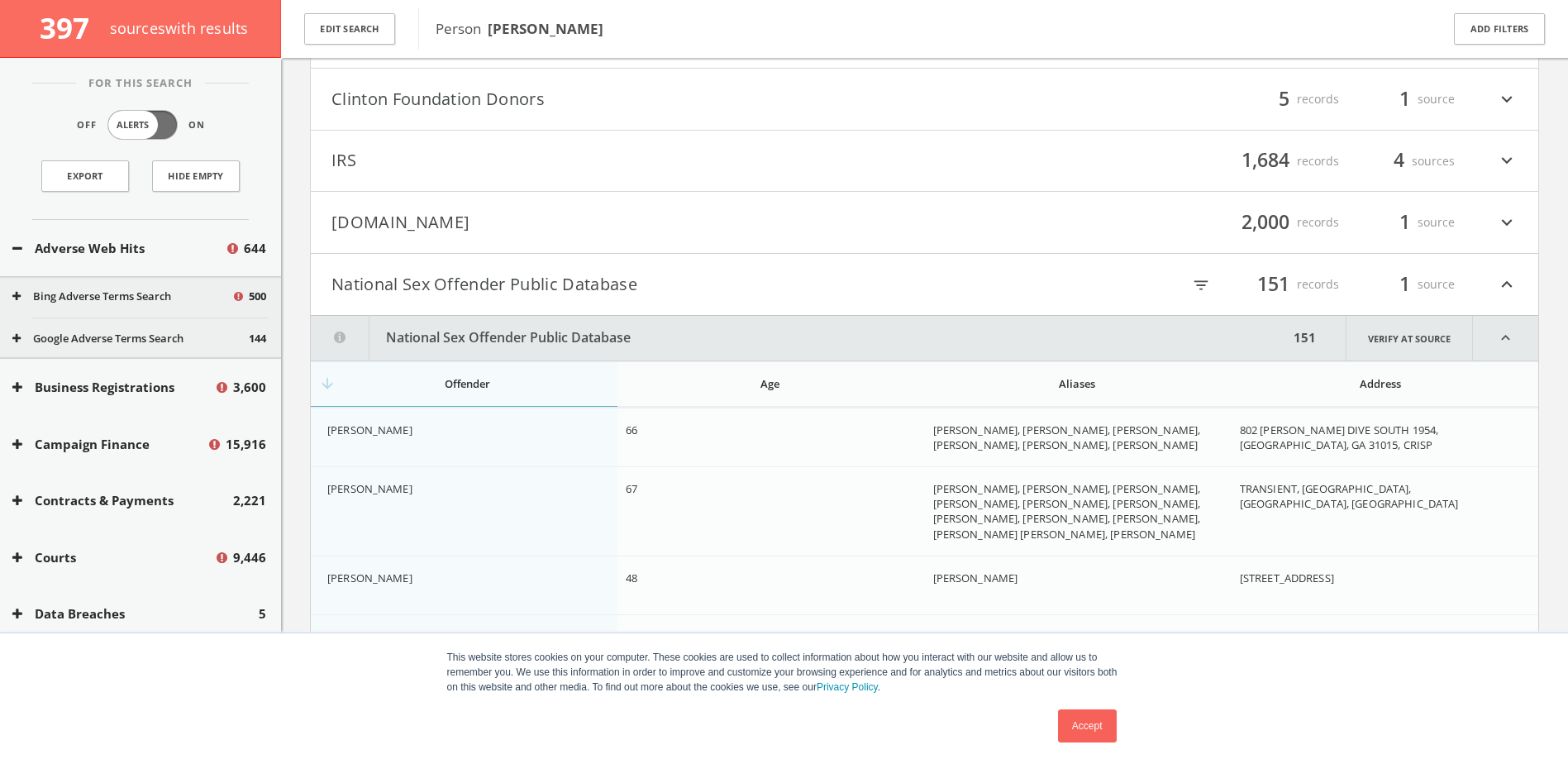
scroll to position [851, 0]
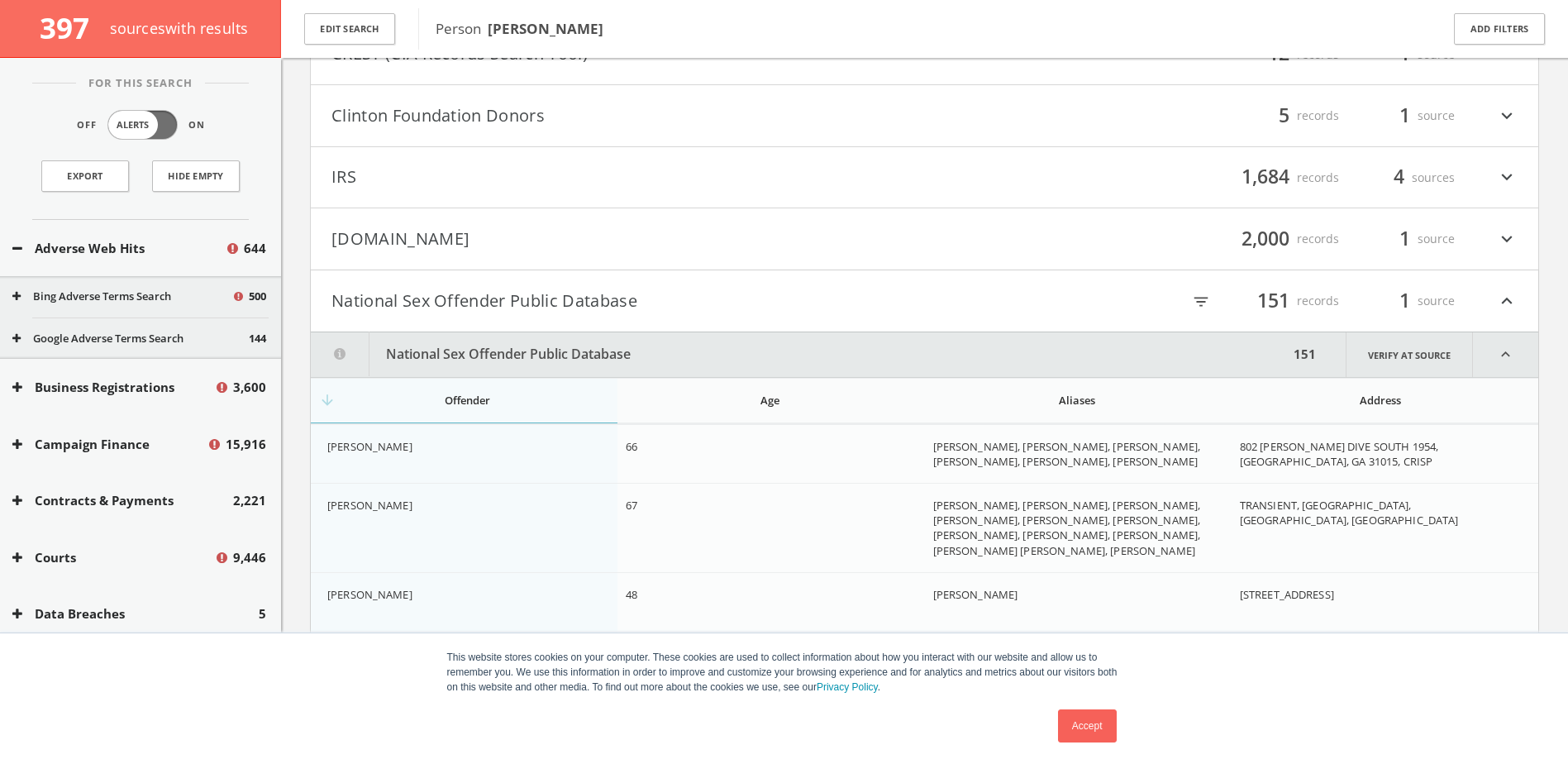
click at [1508, 357] on icon "expand_less" at bounding box center [1506, 355] width 66 height 45
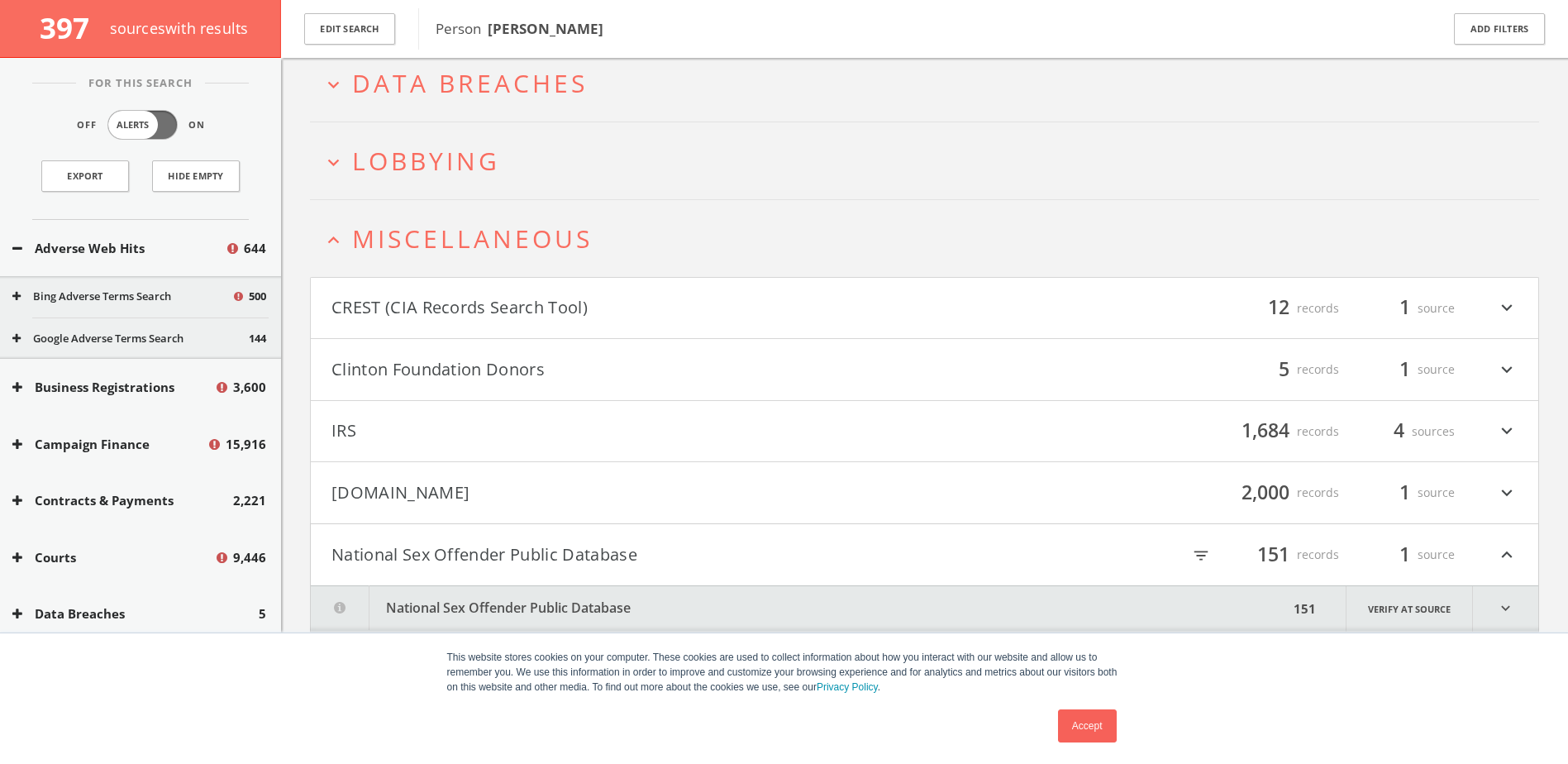
scroll to position [577, 0]
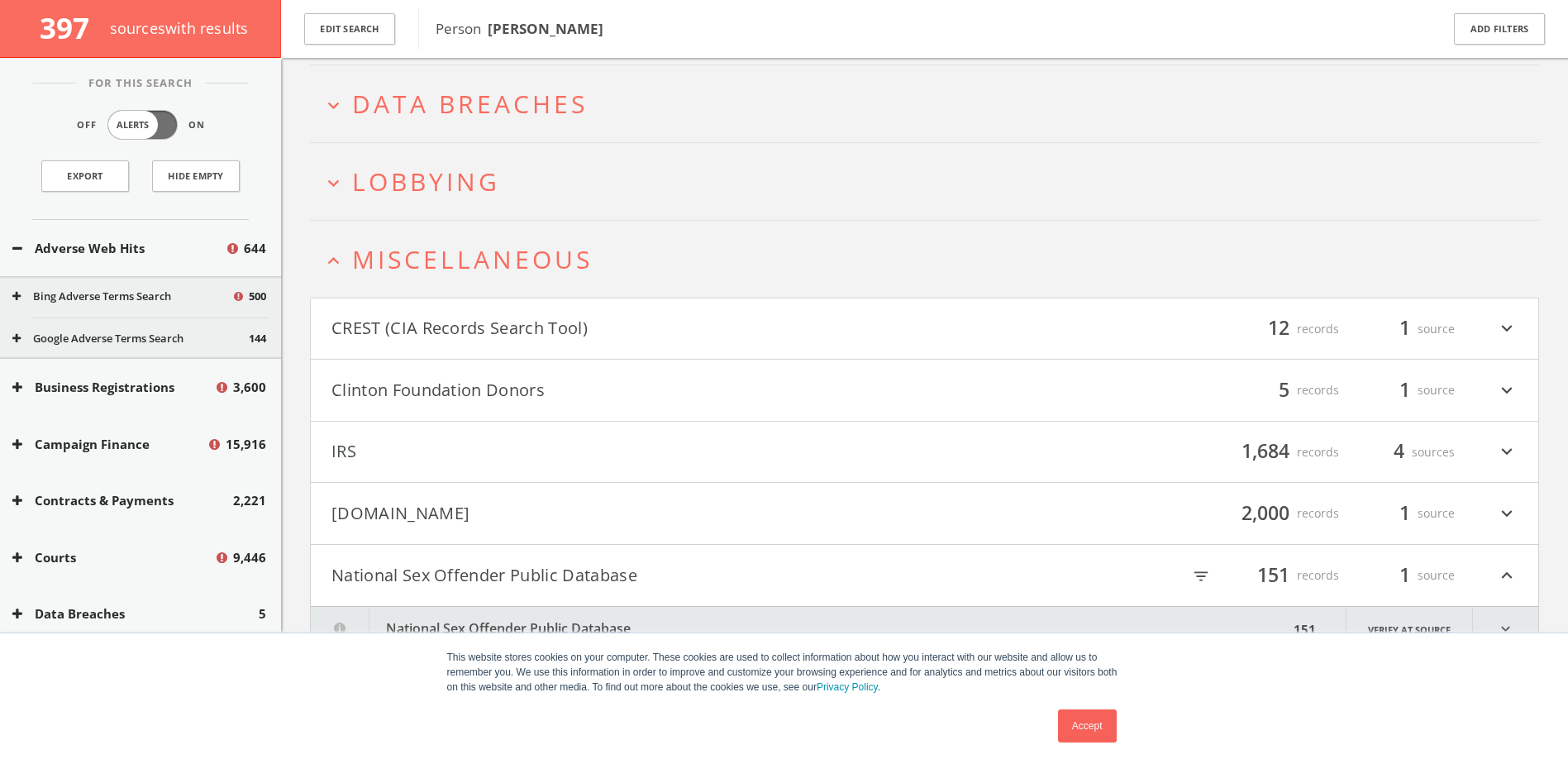
click at [361, 175] on span "Lobbying" at bounding box center [427, 181] width 148 height 34
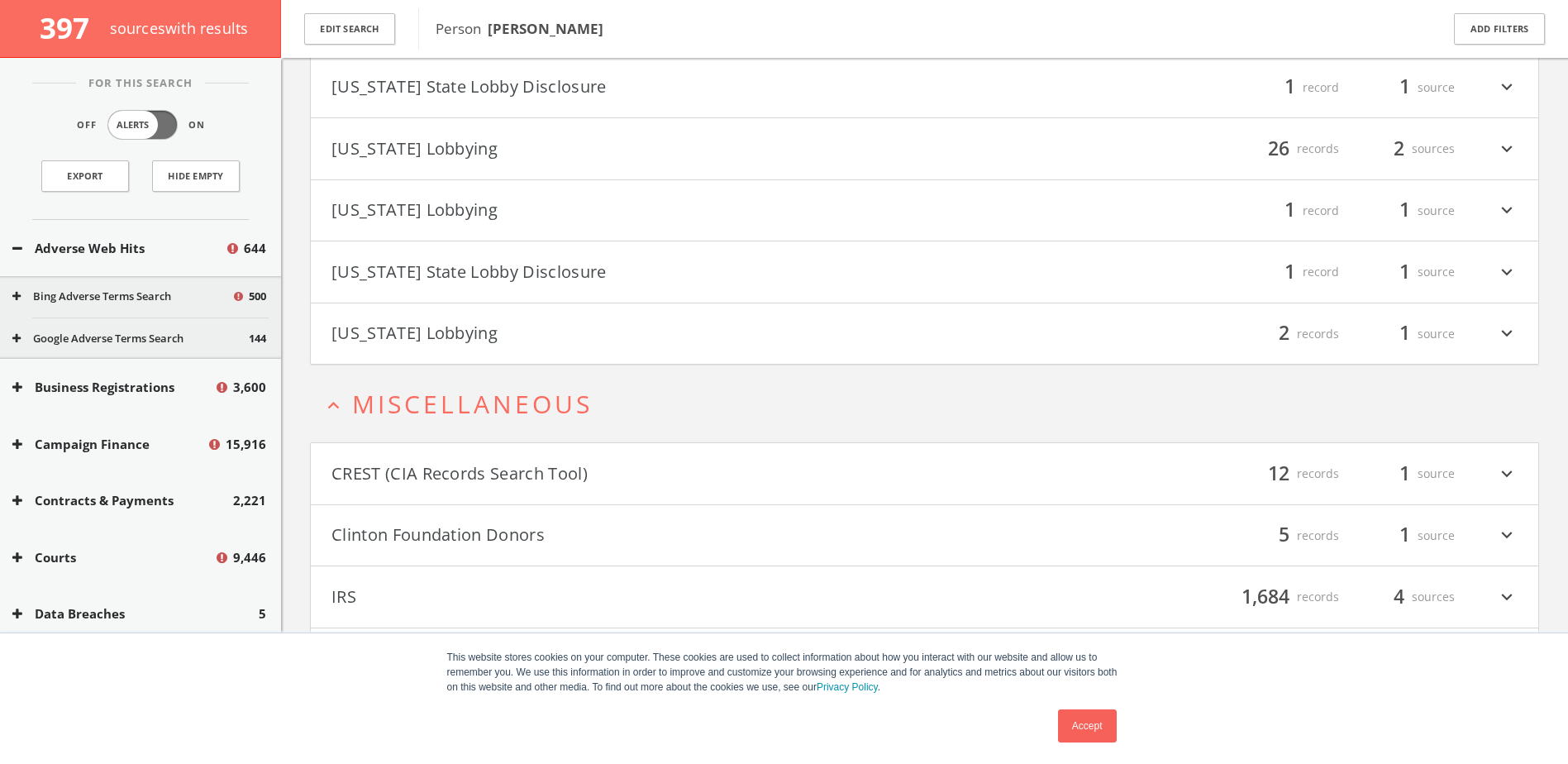
scroll to position [1110, 0]
click at [1518, 326] on h4 "[US_STATE] Lobbying filter_list 2 records 1 source expand_more" at bounding box center [925, 335] width 1228 height 62
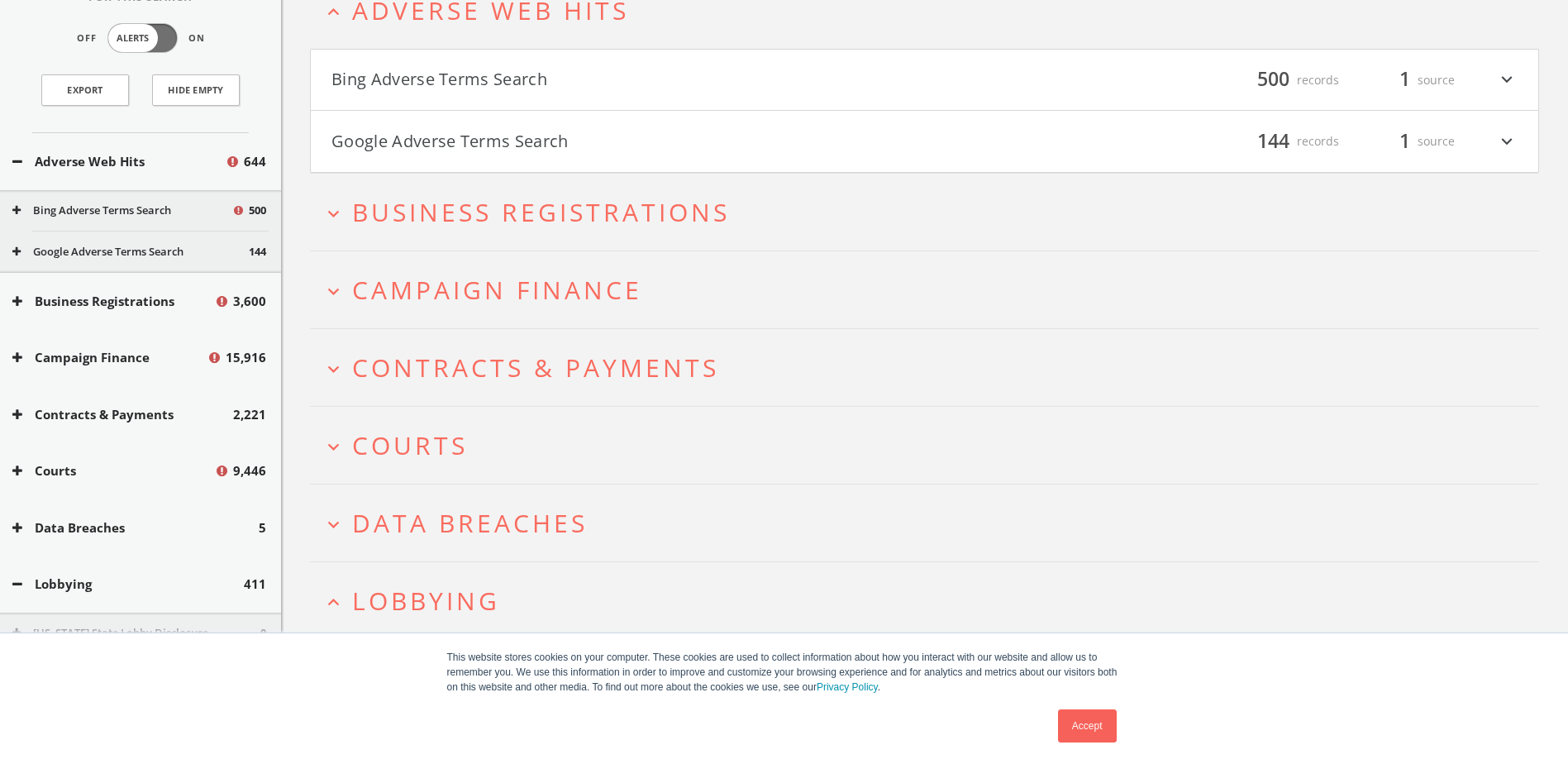
scroll to position [0, 0]
